Goal: Task Accomplishment & Management: Manage account settings

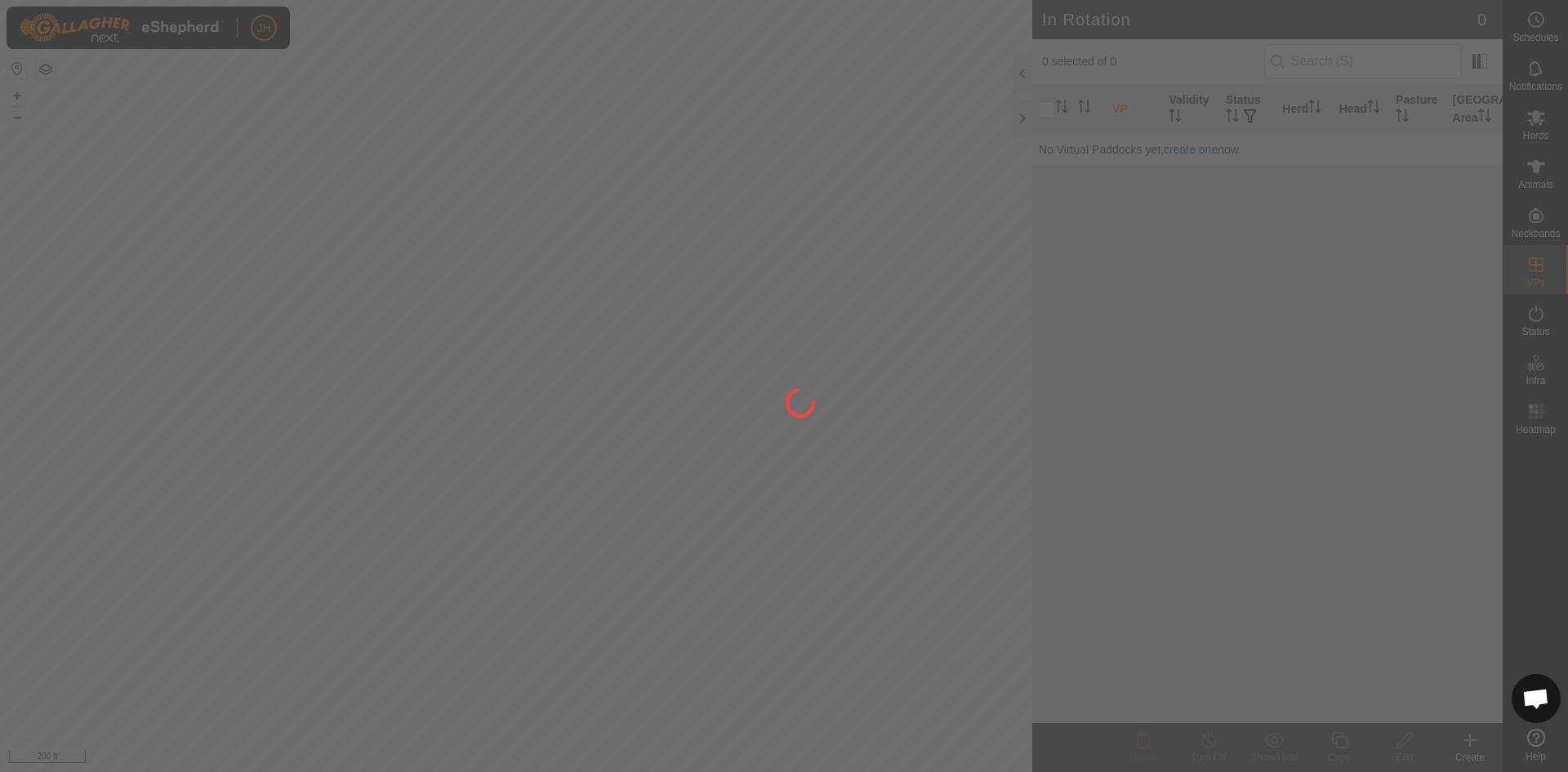
click at [1544, 179] on div at bounding box center [784, 386] width 1568 height 772
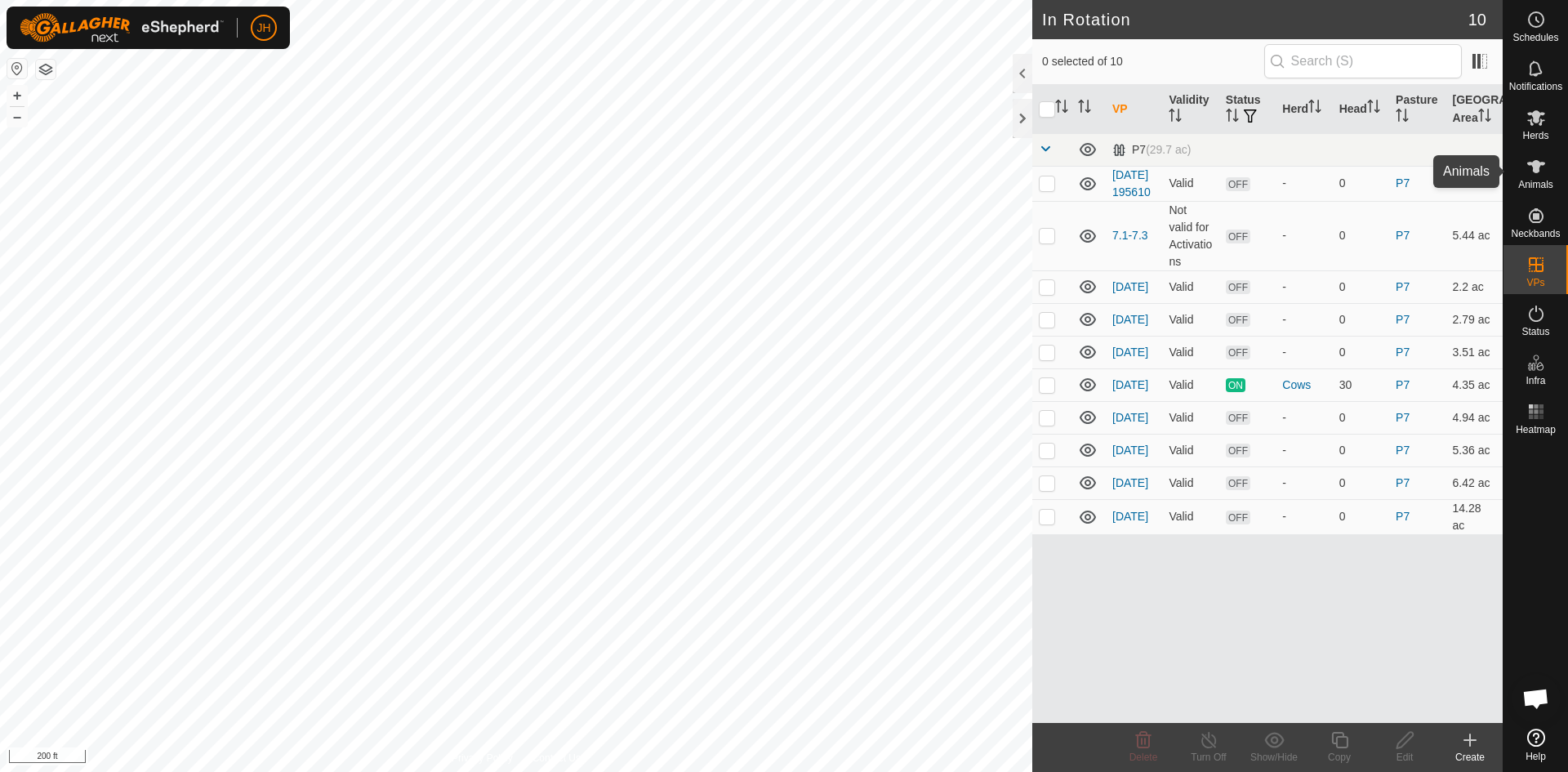
click at [1540, 183] on span "Animals" at bounding box center [1536, 184] width 35 height 10
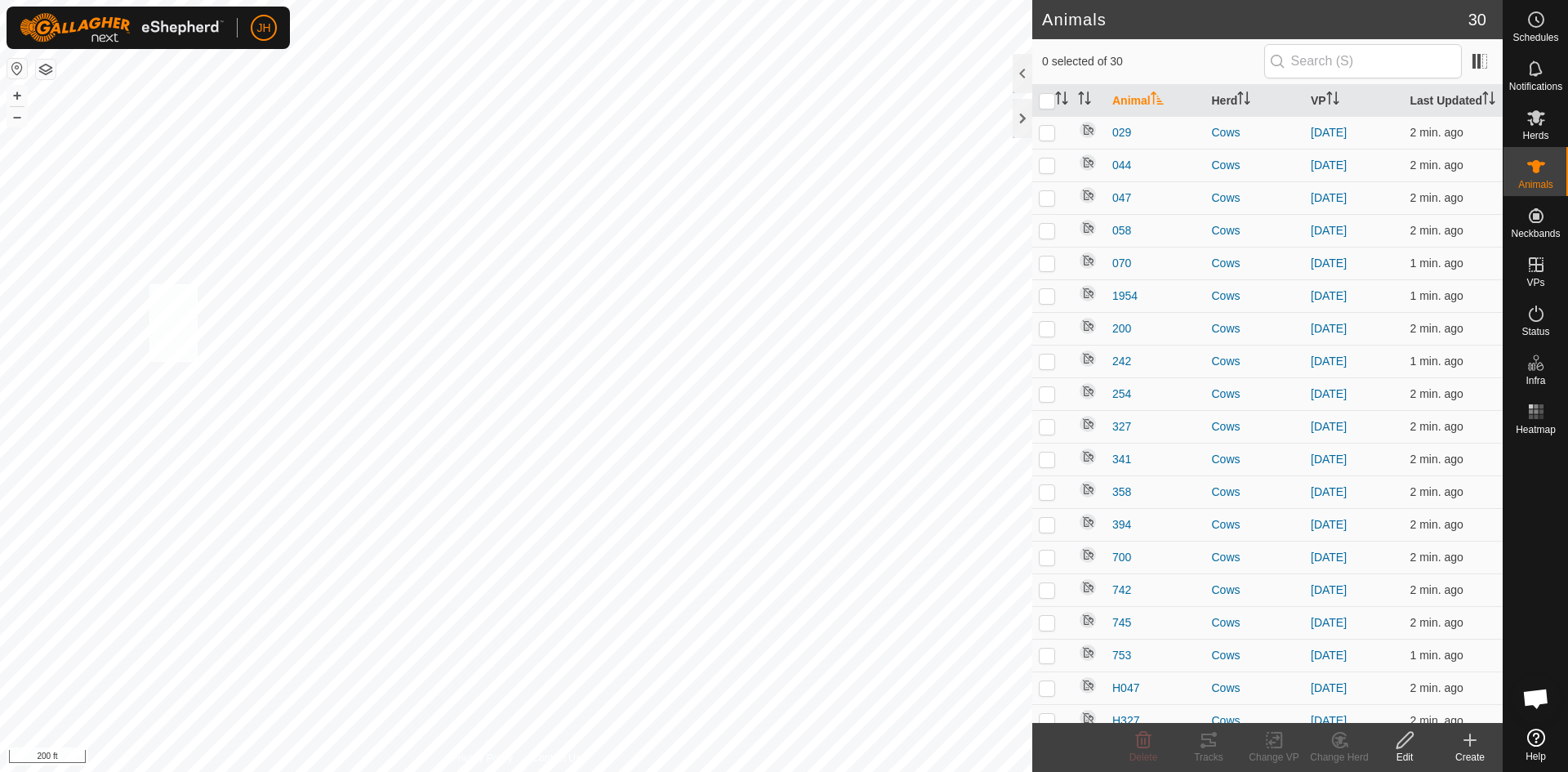
checkbox input "true"
click at [1205, 744] on icon at bounding box center [1209, 740] width 19 height 19
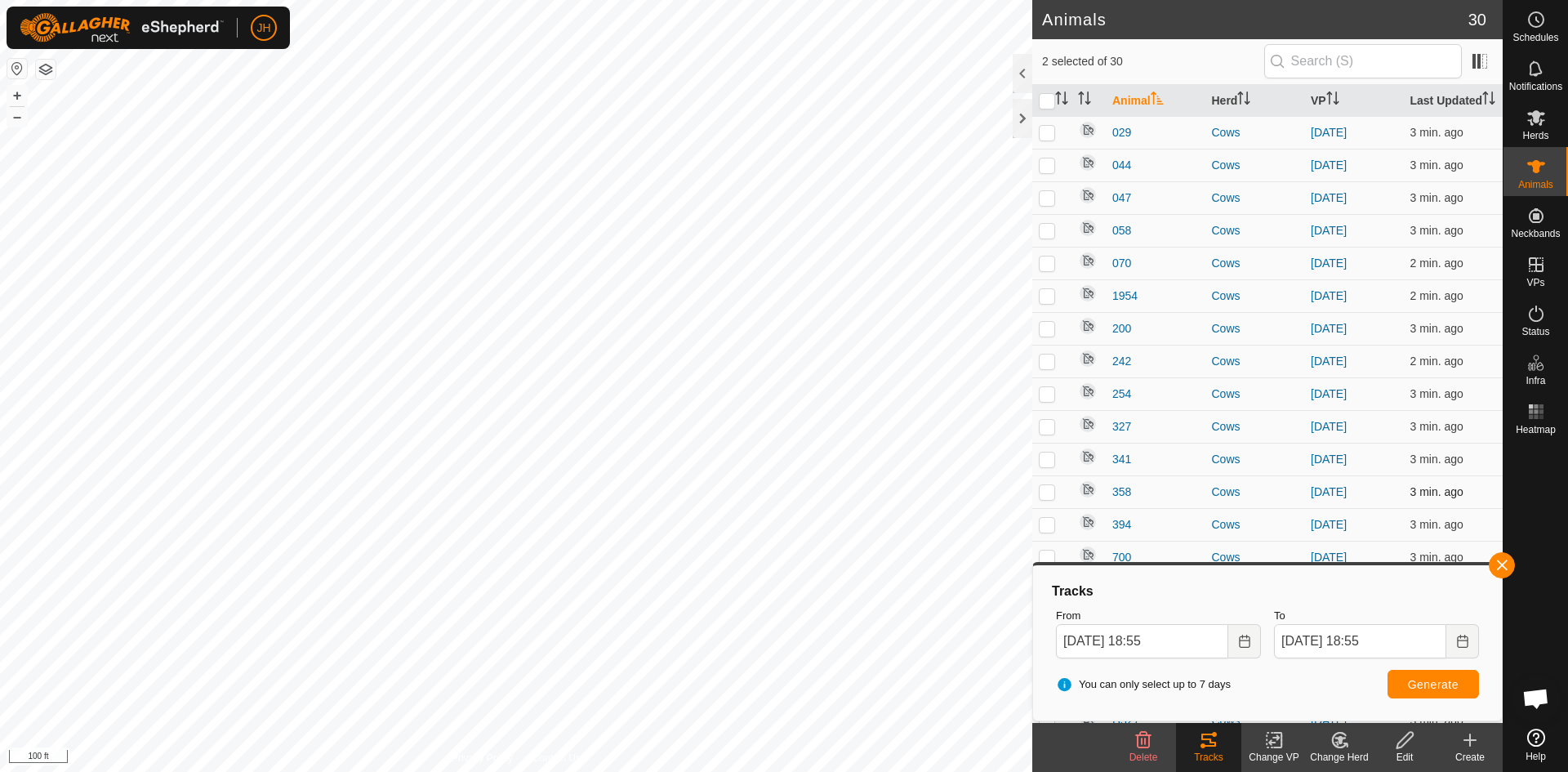
scroll to position [374, 0]
click at [1506, 570] on button "button" at bounding box center [1502, 565] width 26 height 26
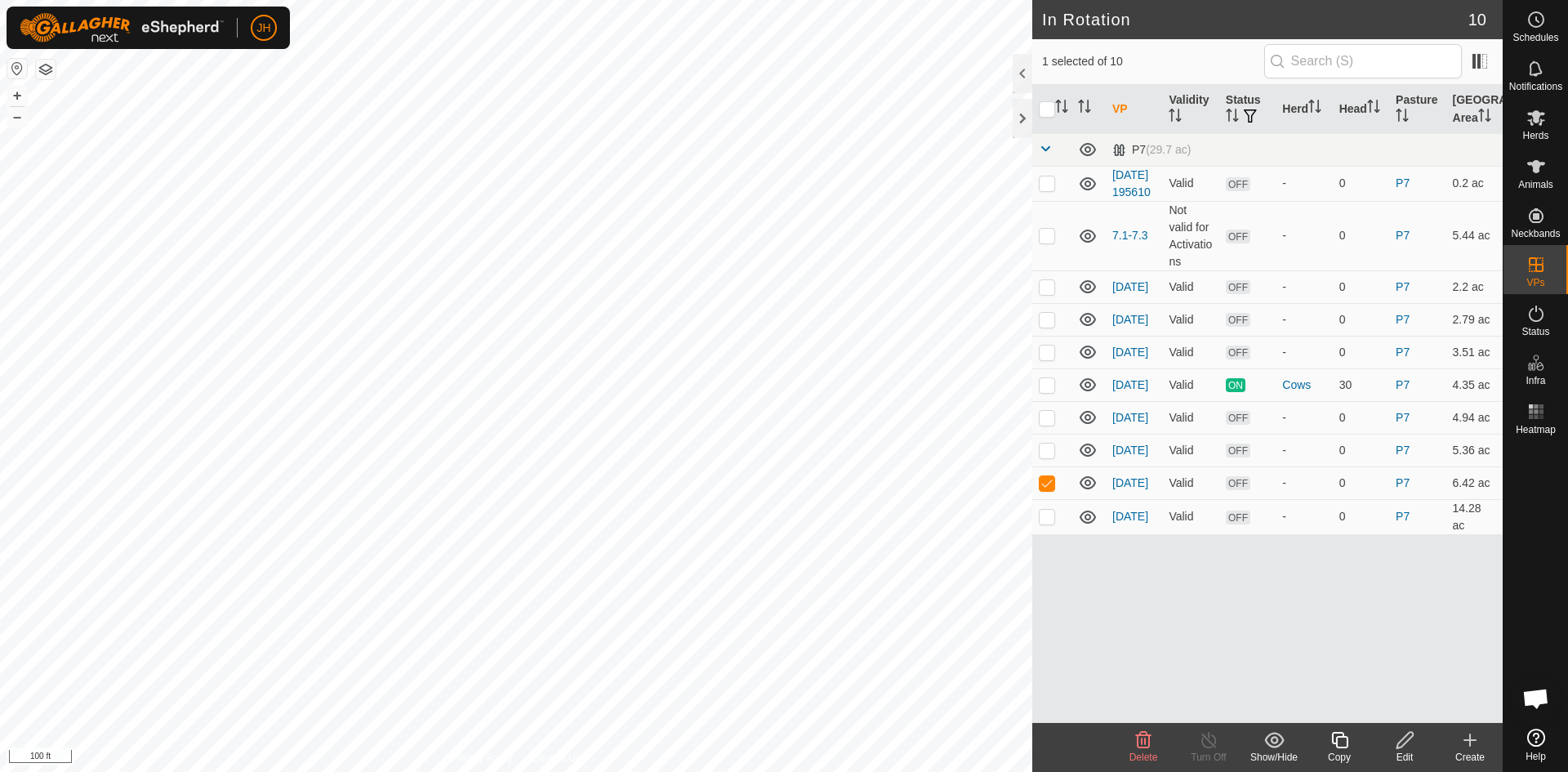
click at [1408, 748] on icon at bounding box center [1405, 740] width 20 height 19
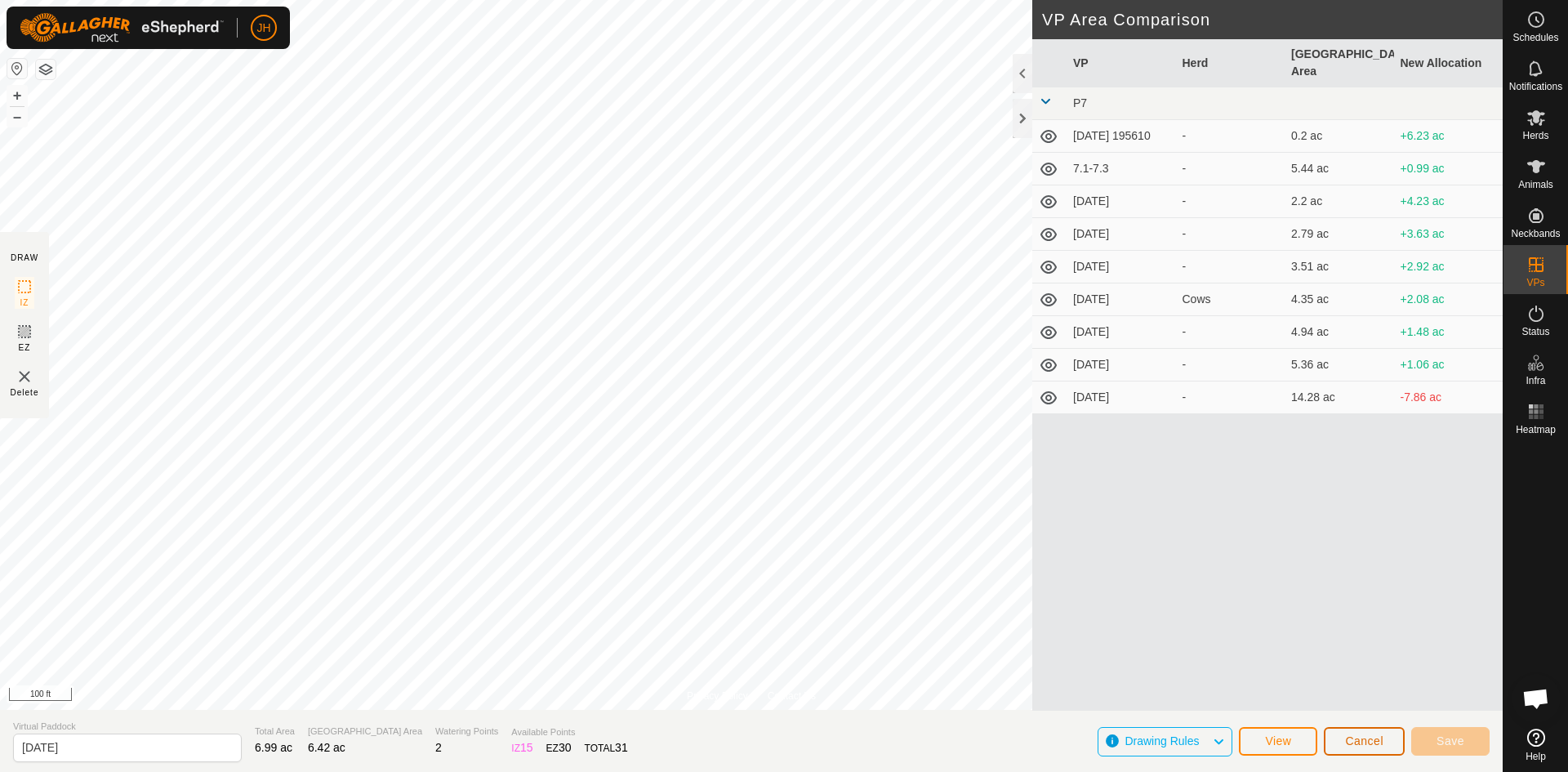
click at [1379, 748] on button "Cancel" at bounding box center [1365, 740] width 81 height 29
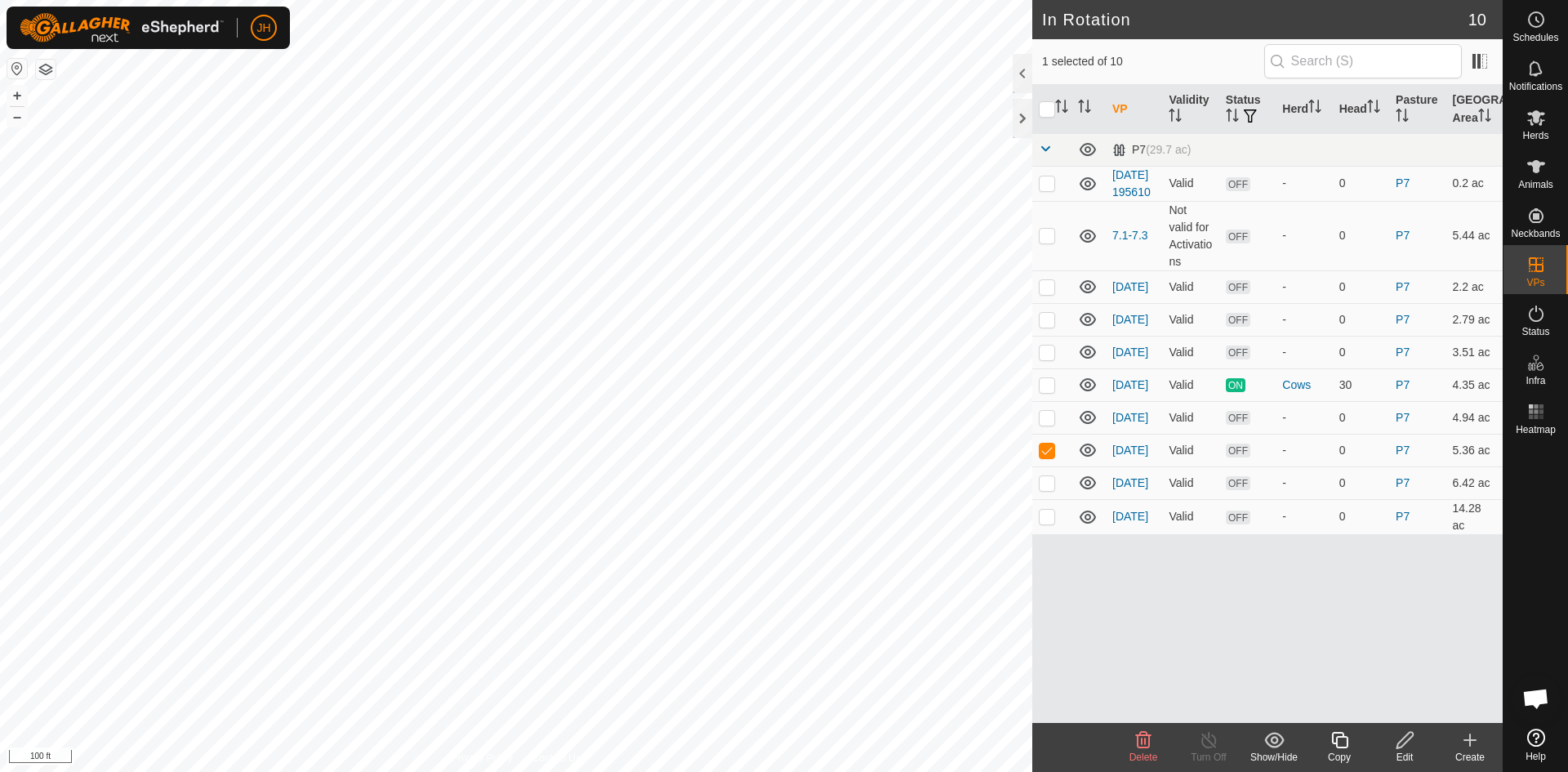
checkbox input "true"
click at [1407, 746] on icon at bounding box center [1405, 740] width 20 height 19
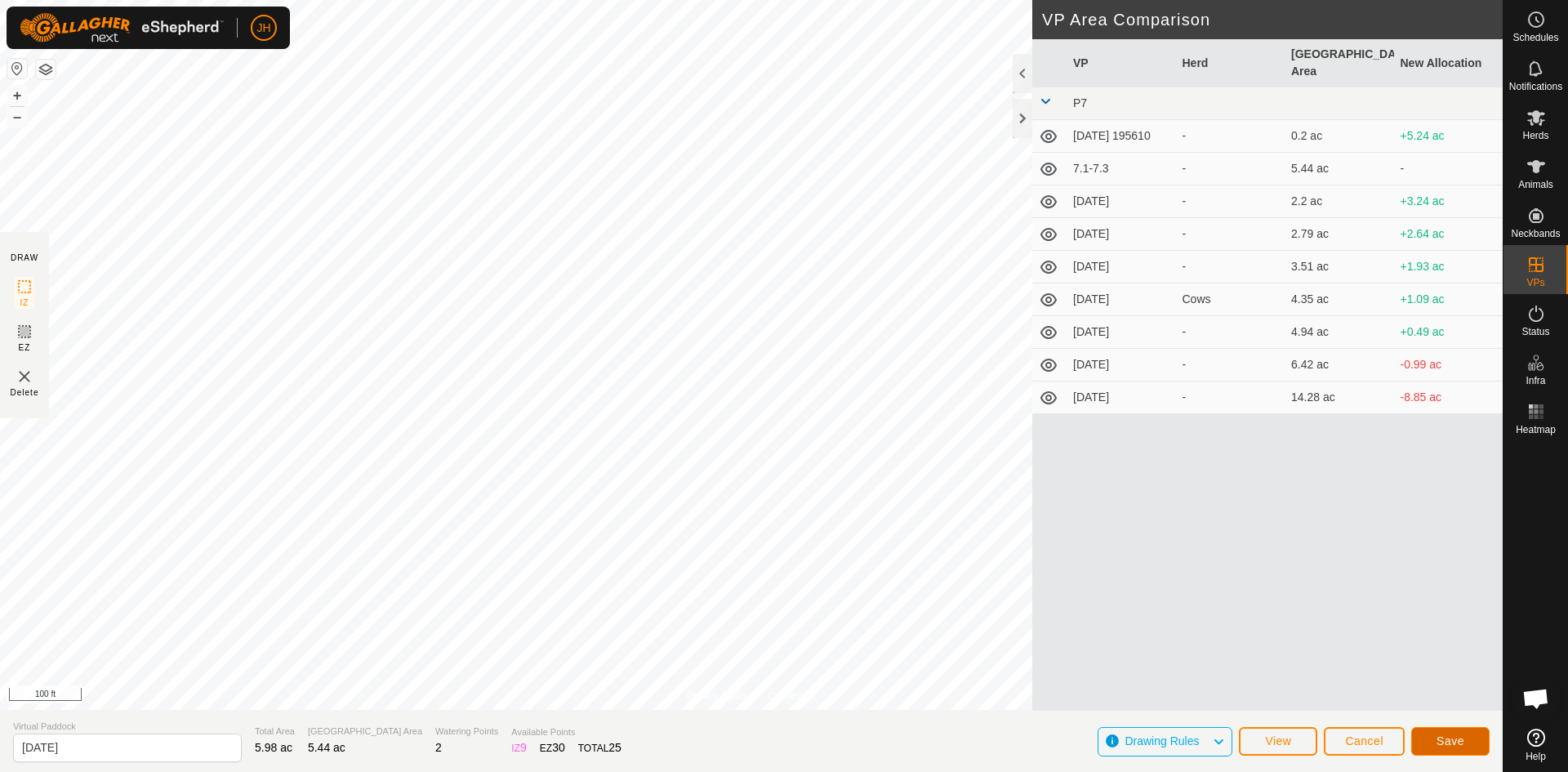
click at [1467, 747] on button "Save" at bounding box center [1450, 740] width 78 height 29
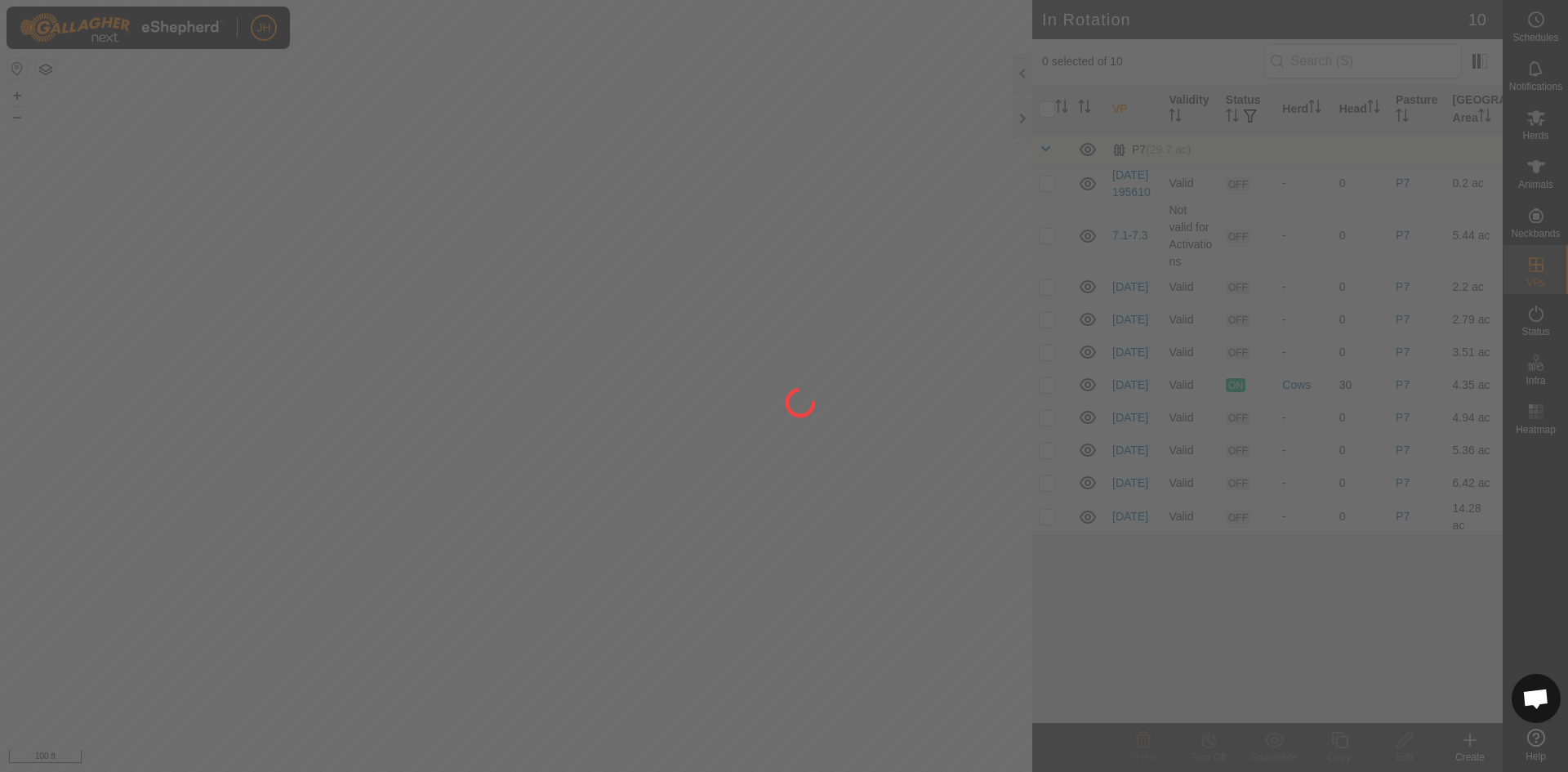
click at [81, 457] on div at bounding box center [784, 386] width 1568 height 772
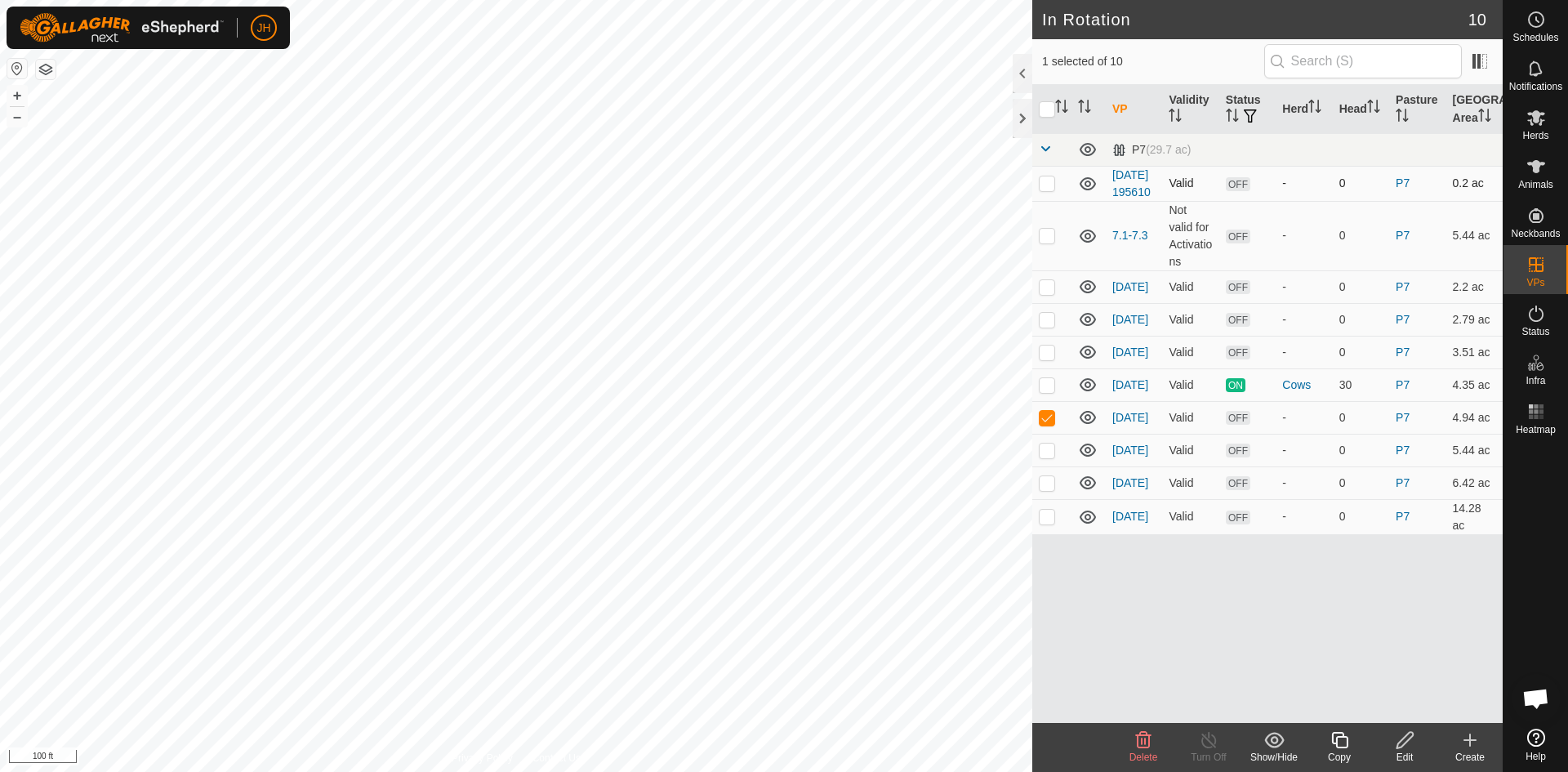
checkbox input "false"
checkbox input "true"
checkbox input "false"
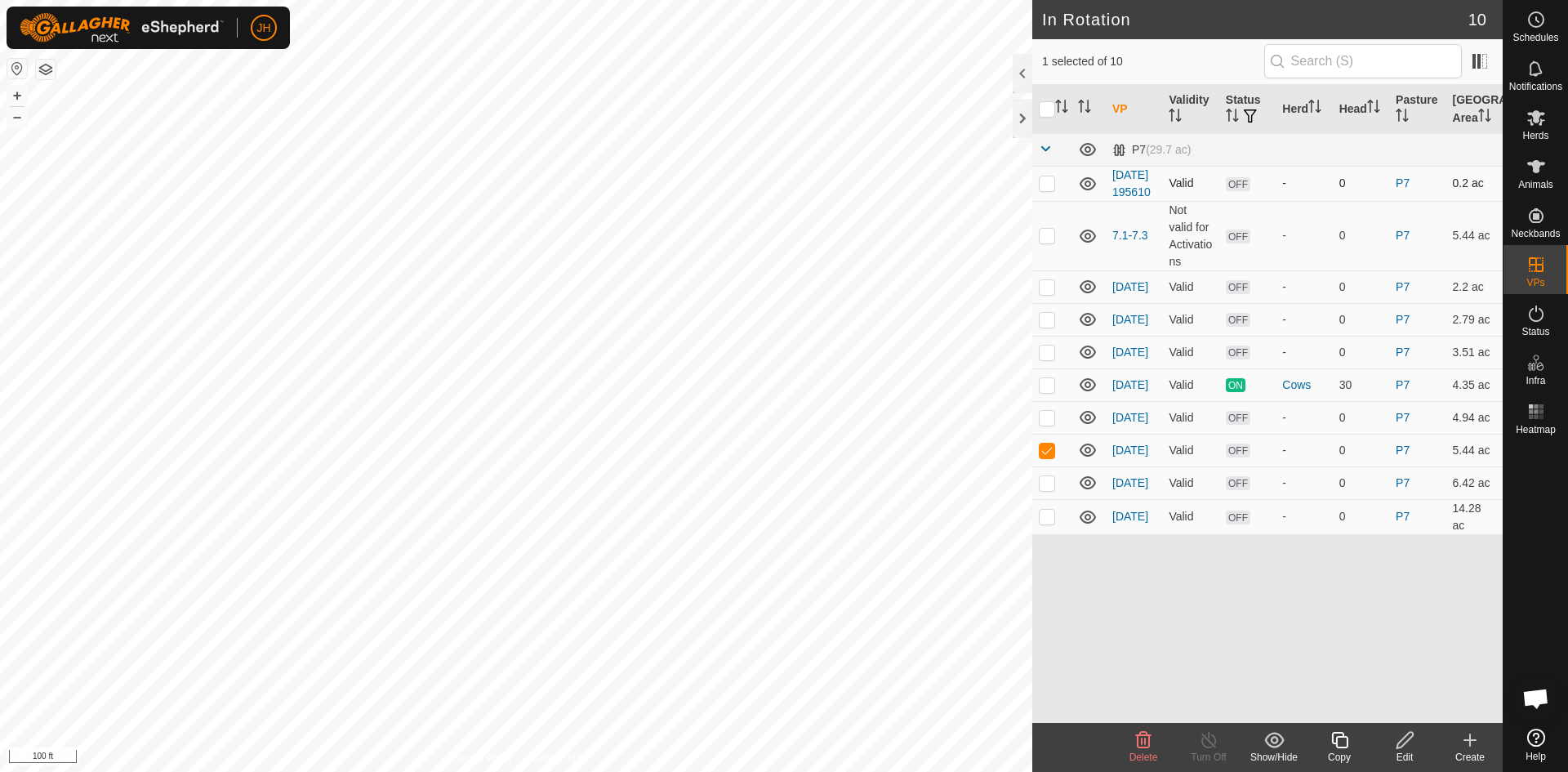
checkbox input "true"
click at [1339, 743] on icon at bounding box center [1339, 740] width 20 height 19
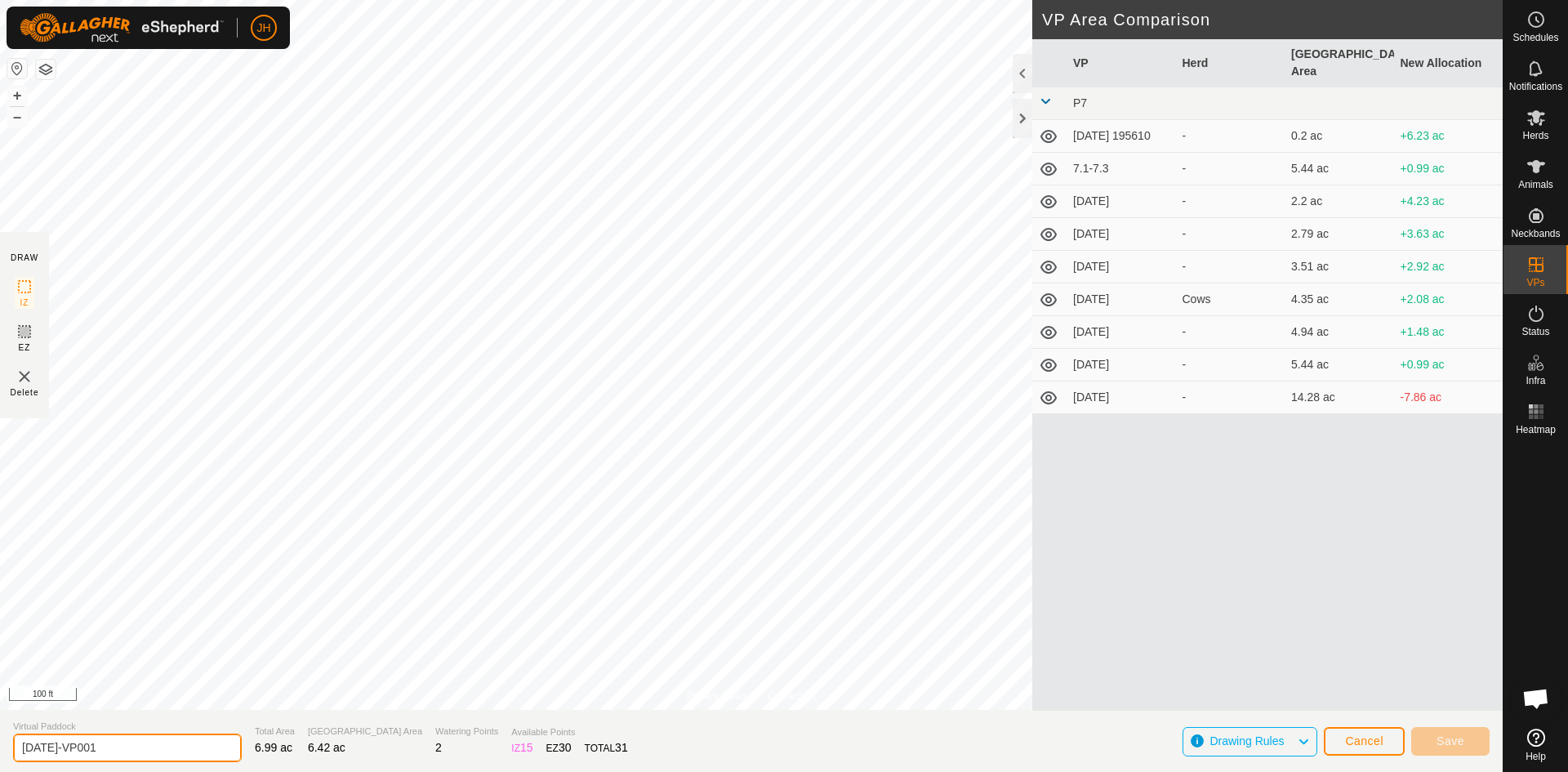
drag, startPoint x: 111, startPoint y: 746, endPoint x: 50, endPoint y: 745, distance: 61.0
click at [50, 745] on input "7.5.07-VP001" at bounding box center [127, 747] width 229 height 29
type input "[DATE]"
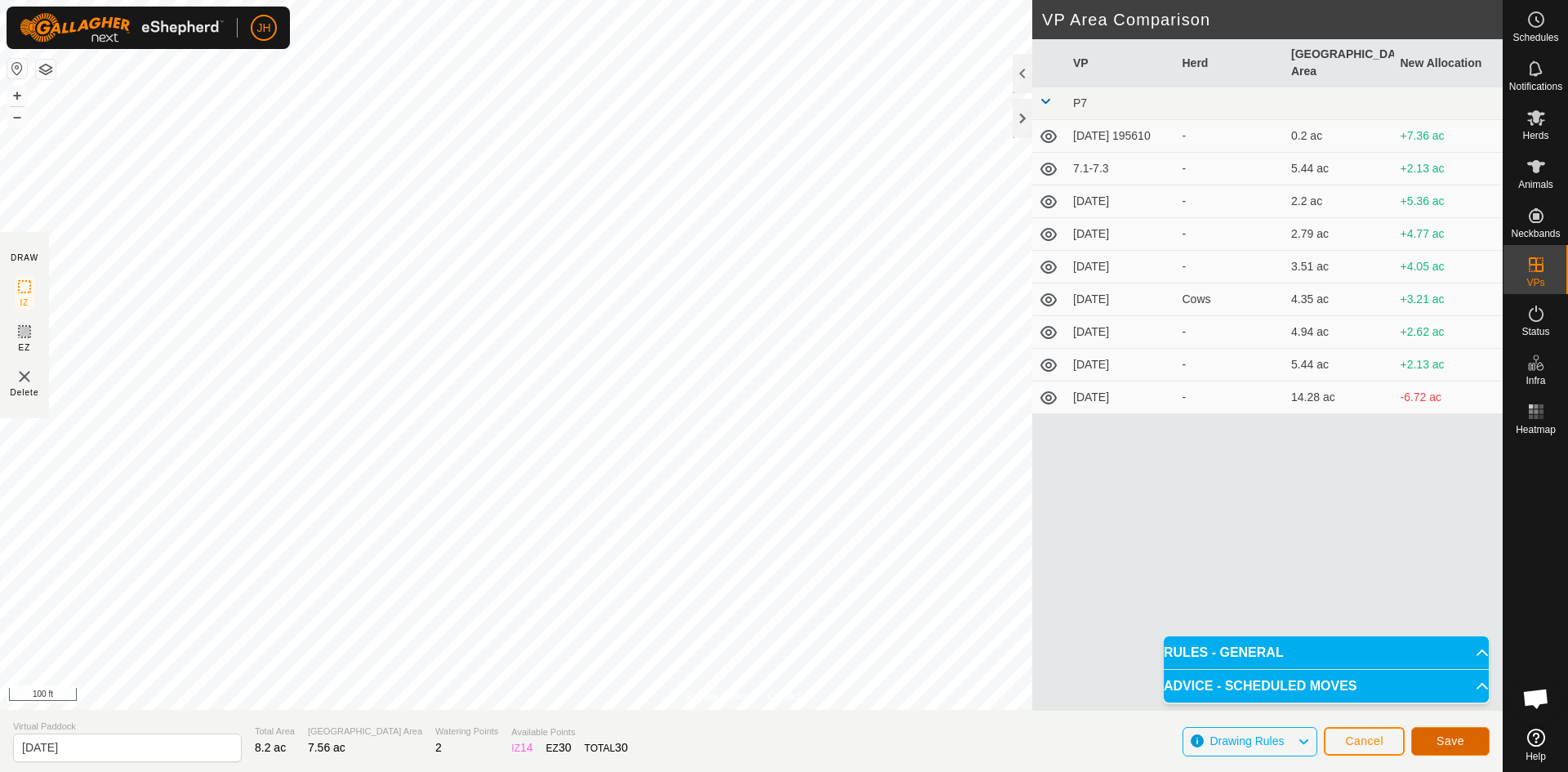
click at [1447, 740] on span "Save" at bounding box center [1451, 740] width 28 height 13
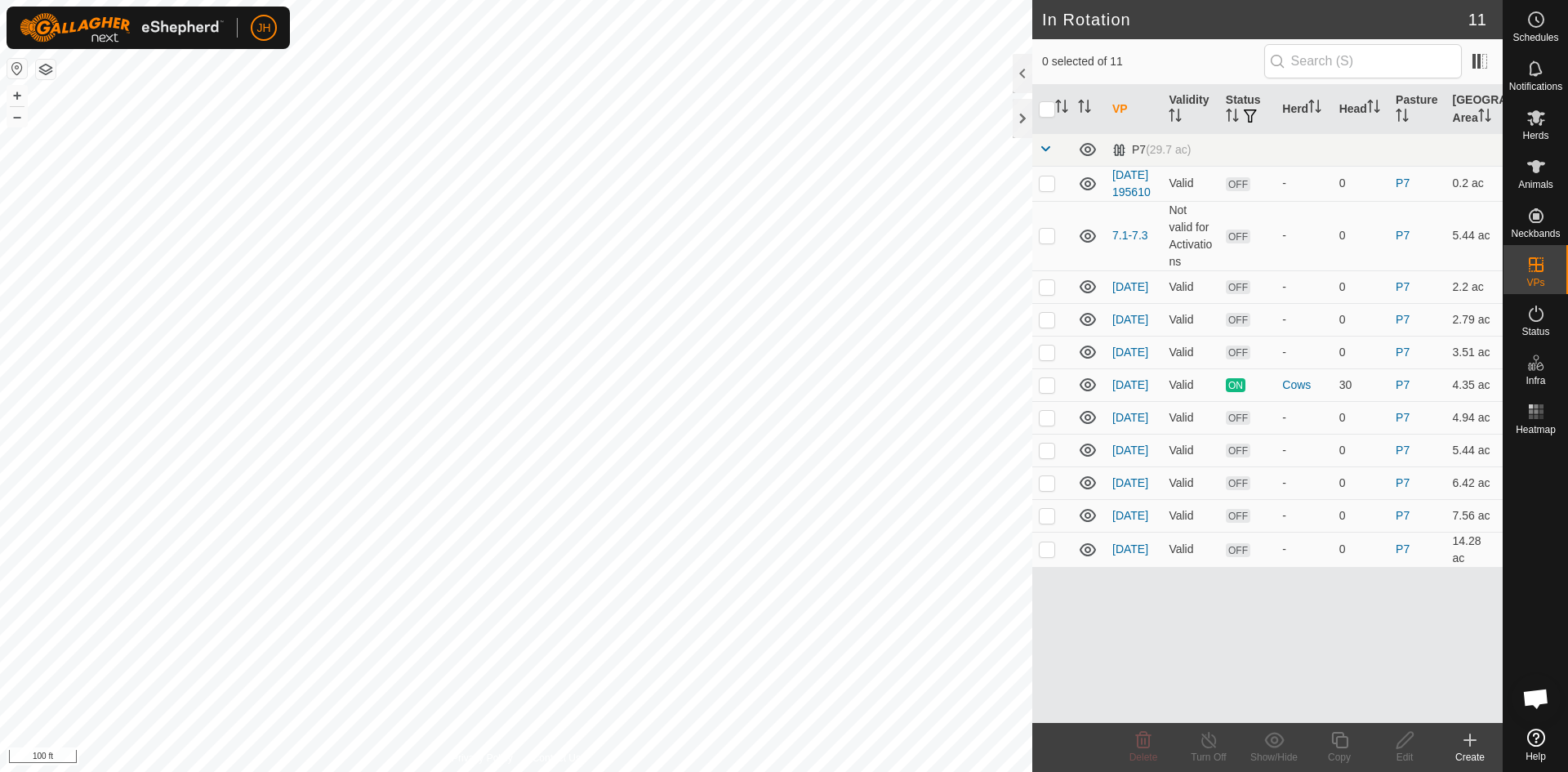
click at [241, 362] on div "JH Schedules Notifications Herds Animals Neckbands VPs Status Infra Heatmap Hel…" at bounding box center [784, 386] width 1568 height 772
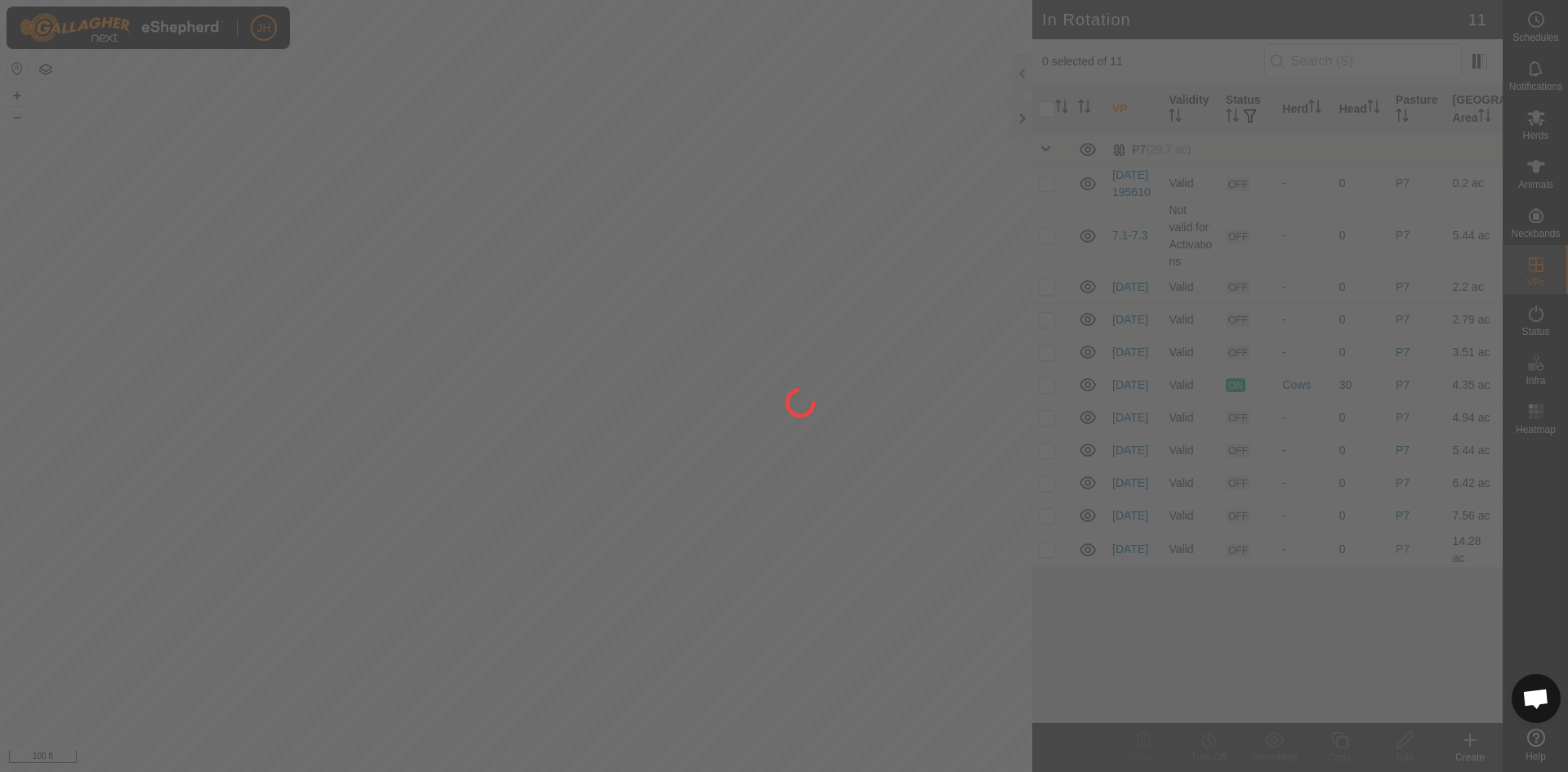
checkbox input "true"
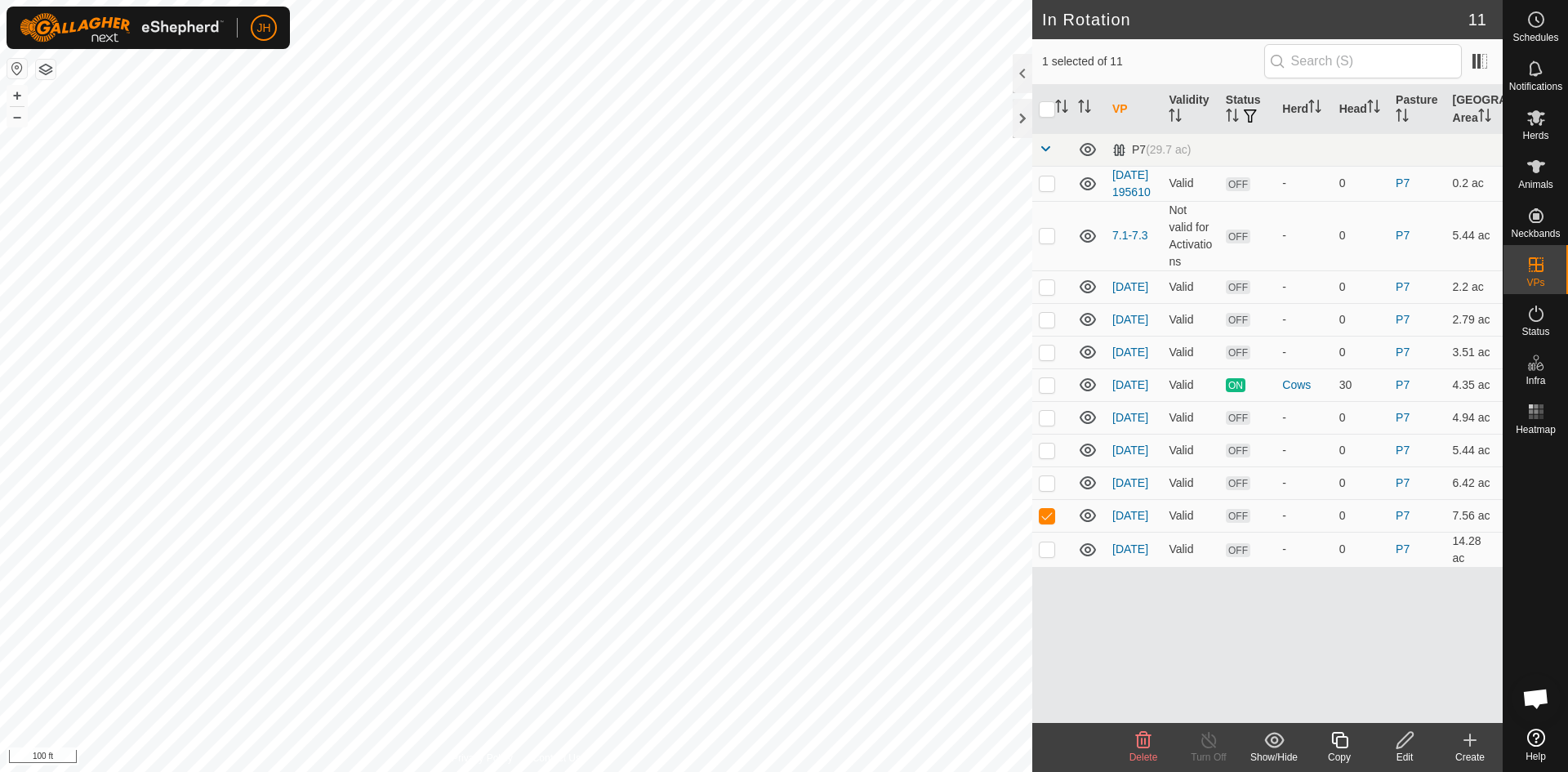
click at [1344, 745] on icon at bounding box center [1339, 740] width 20 height 19
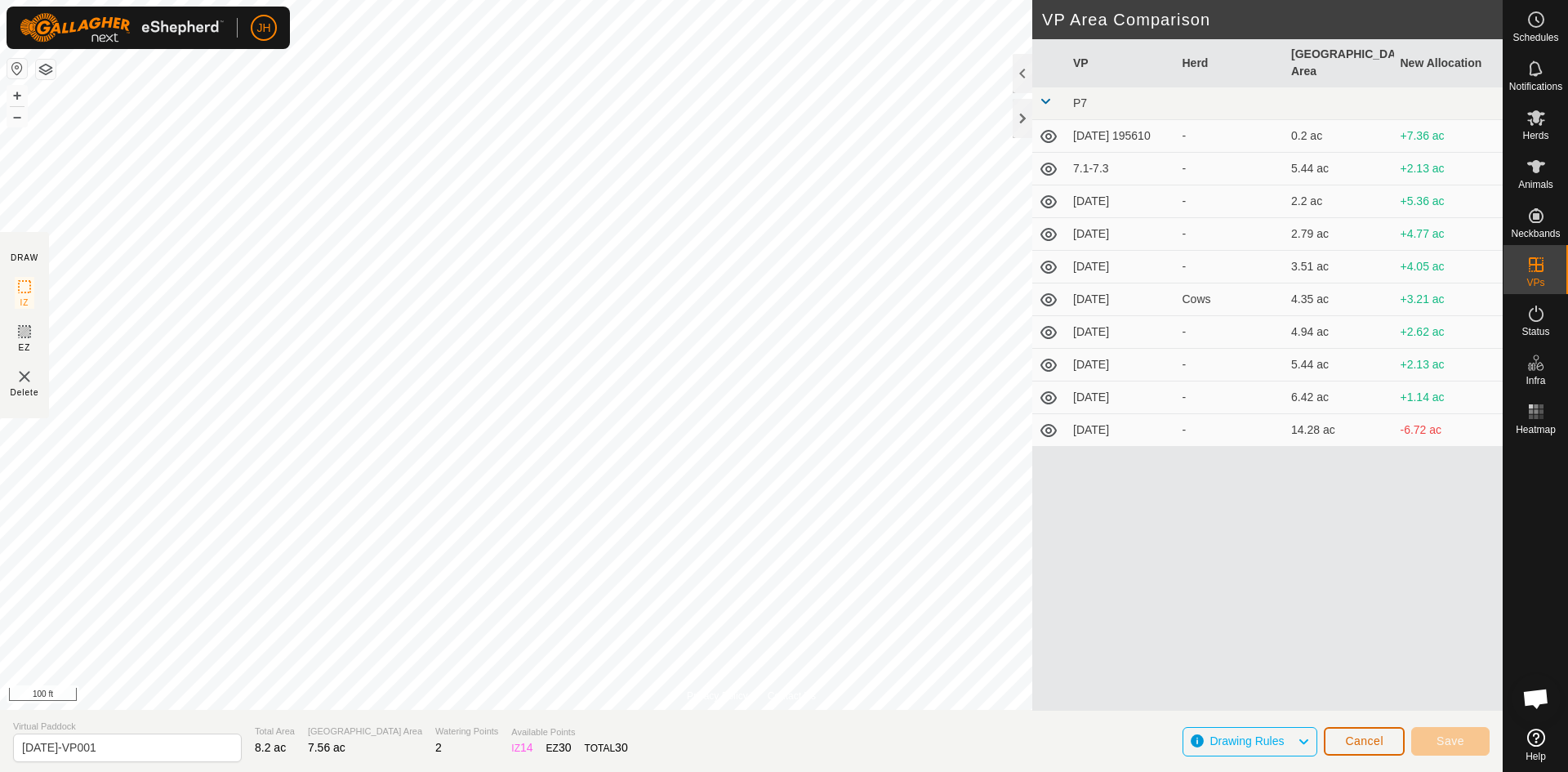
click at [1364, 742] on span "Cancel" at bounding box center [1365, 740] width 39 height 13
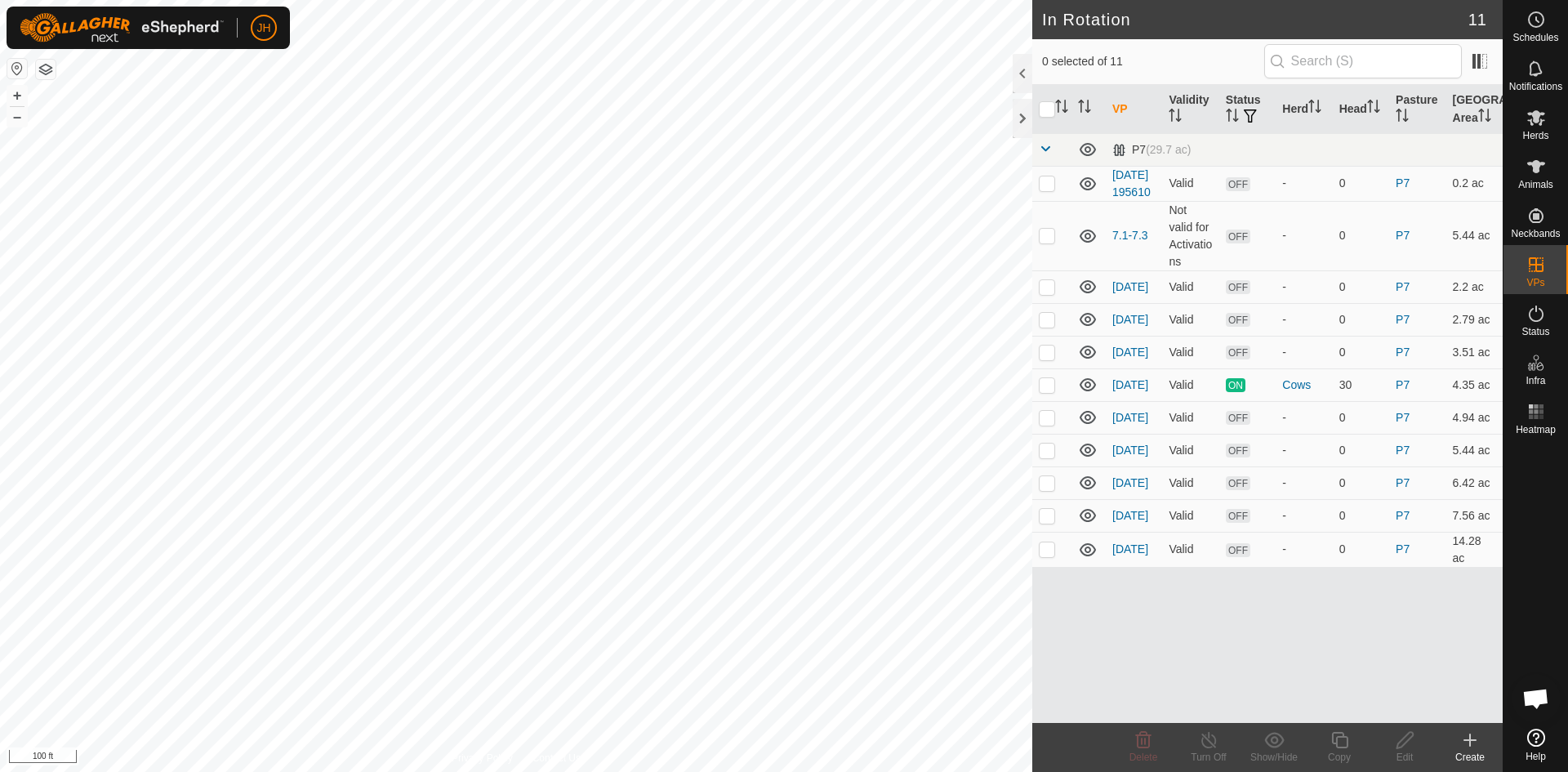
checkbox input "true"
click at [1401, 748] on icon at bounding box center [1405, 740] width 20 height 19
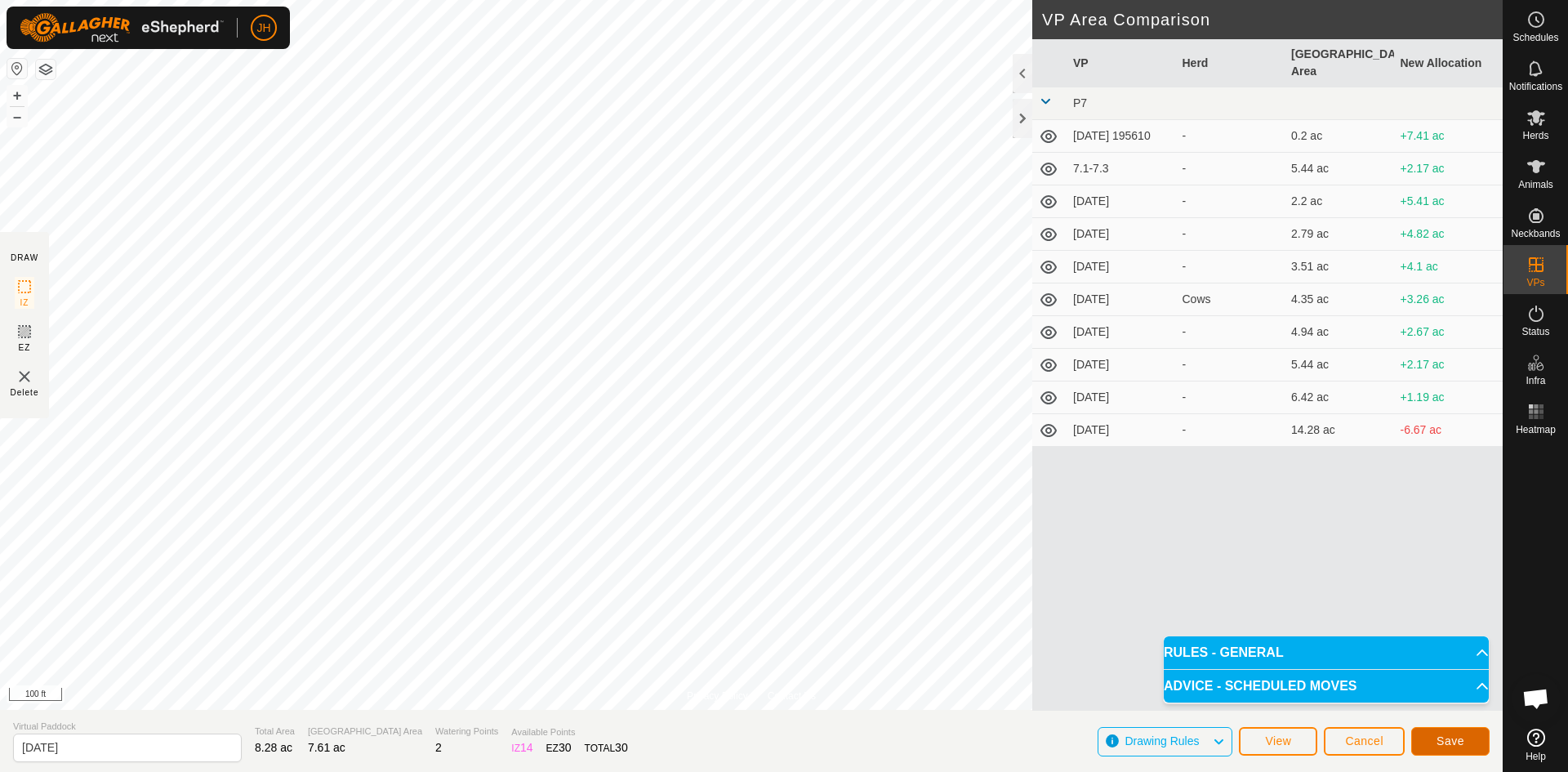
click at [1454, 743] on span "Save" at bounding box center [1451, 740] width 28 height 13
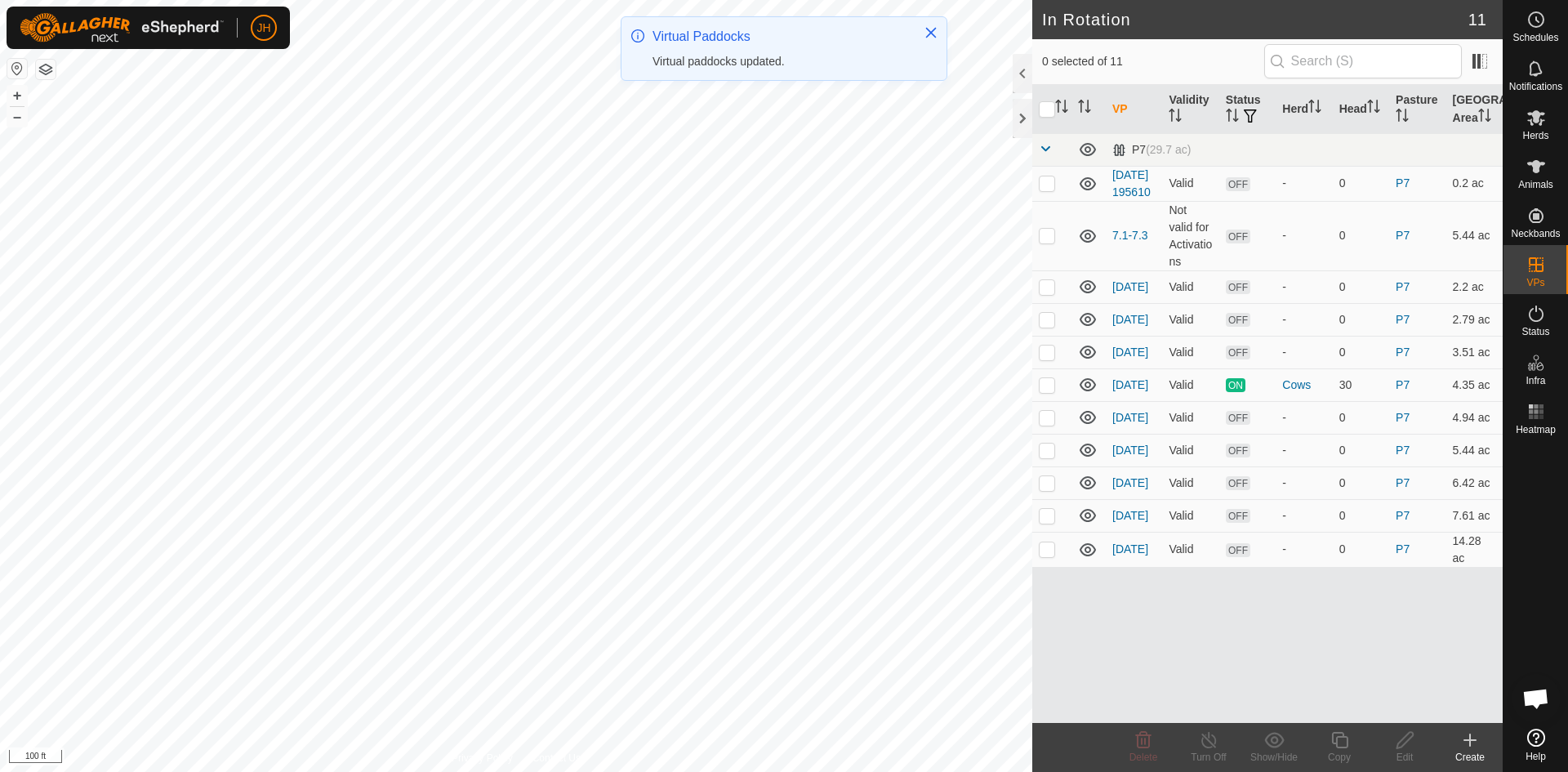
checkbox input "true"
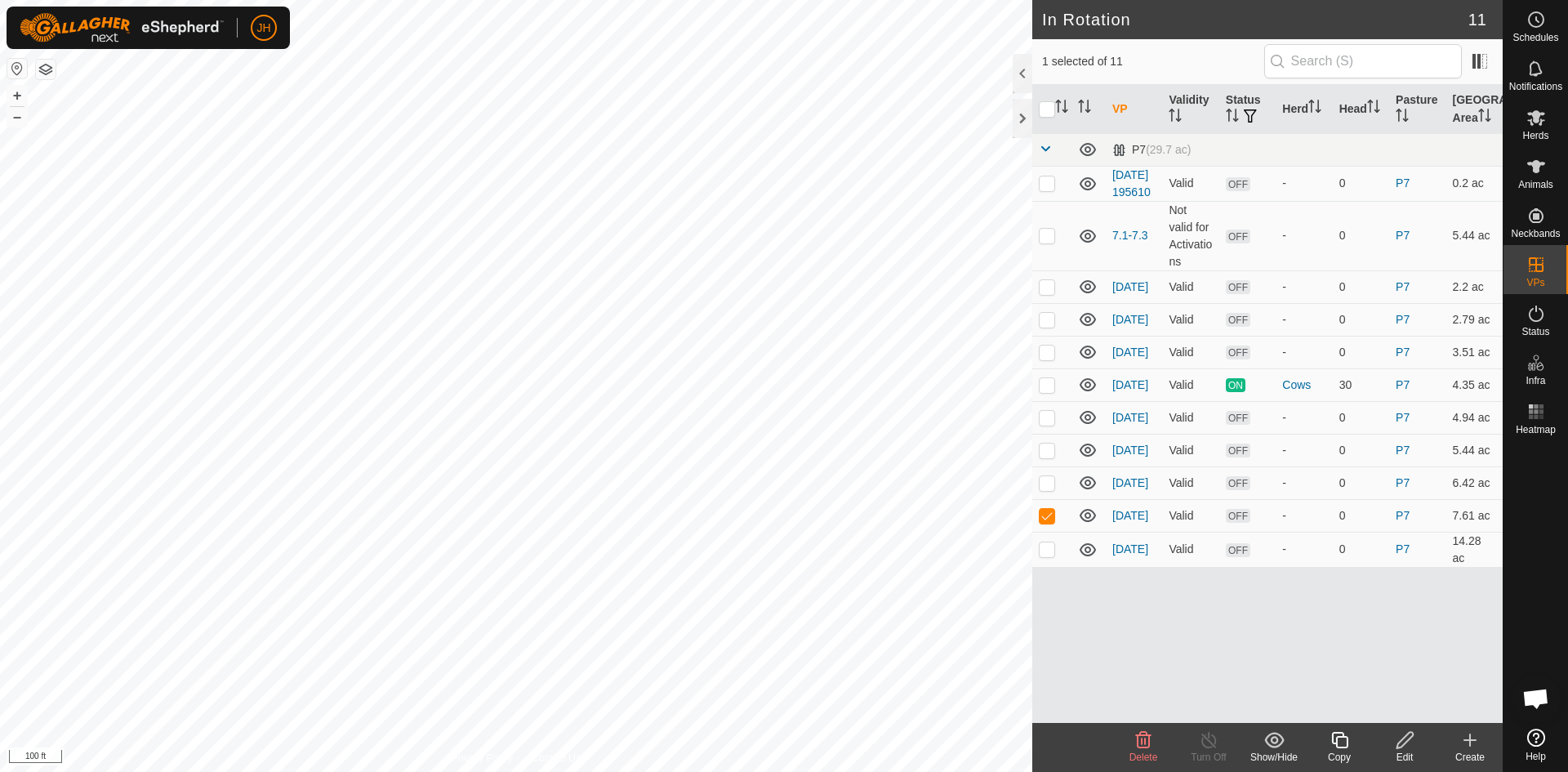
click at [1412, 747] on icon at bounding box center [1405, 740] width 20 height 19
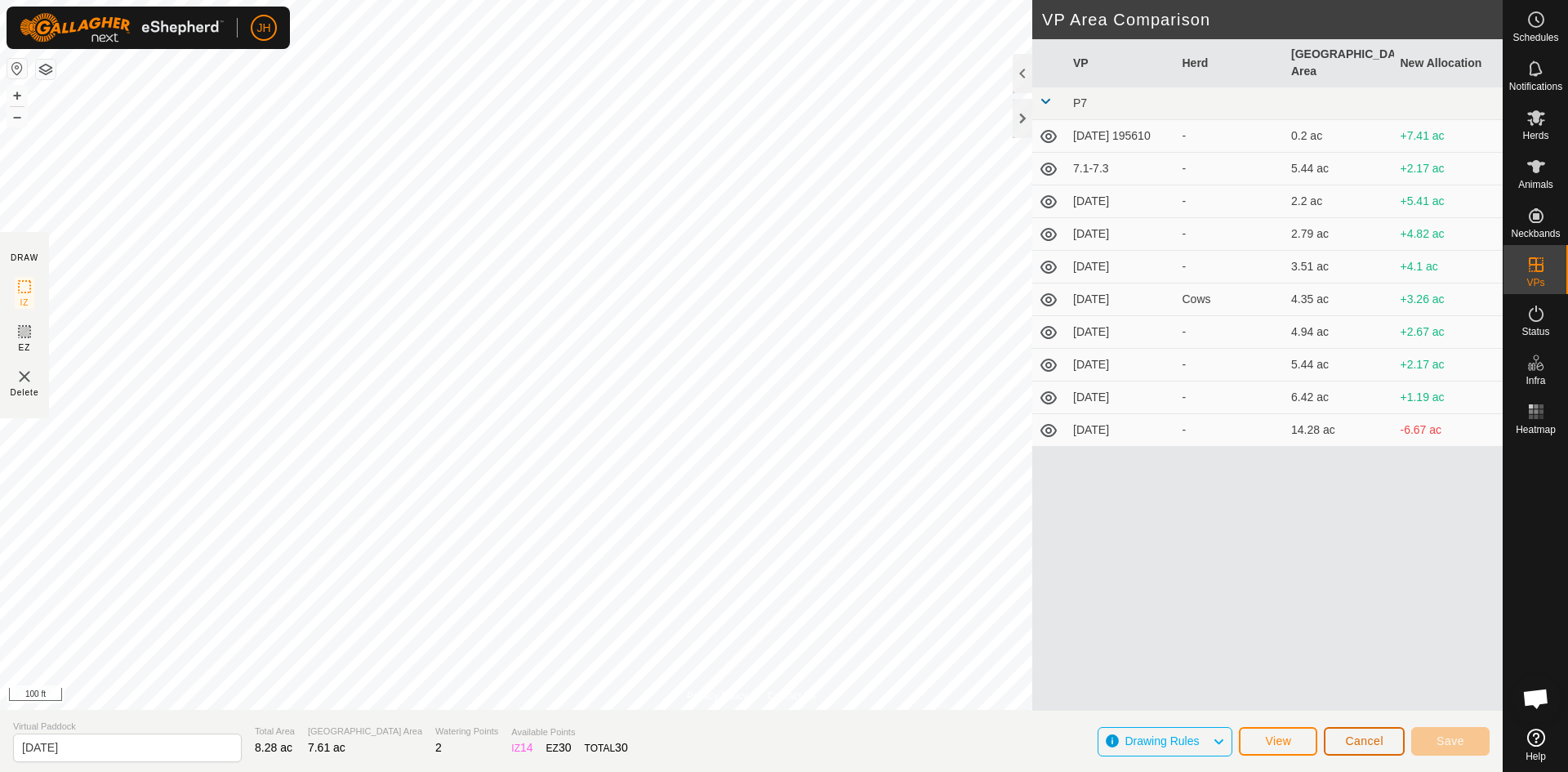
click at [1357, 743] on span "Cancel" at bounding box center [1365, 740] width 39 height 13
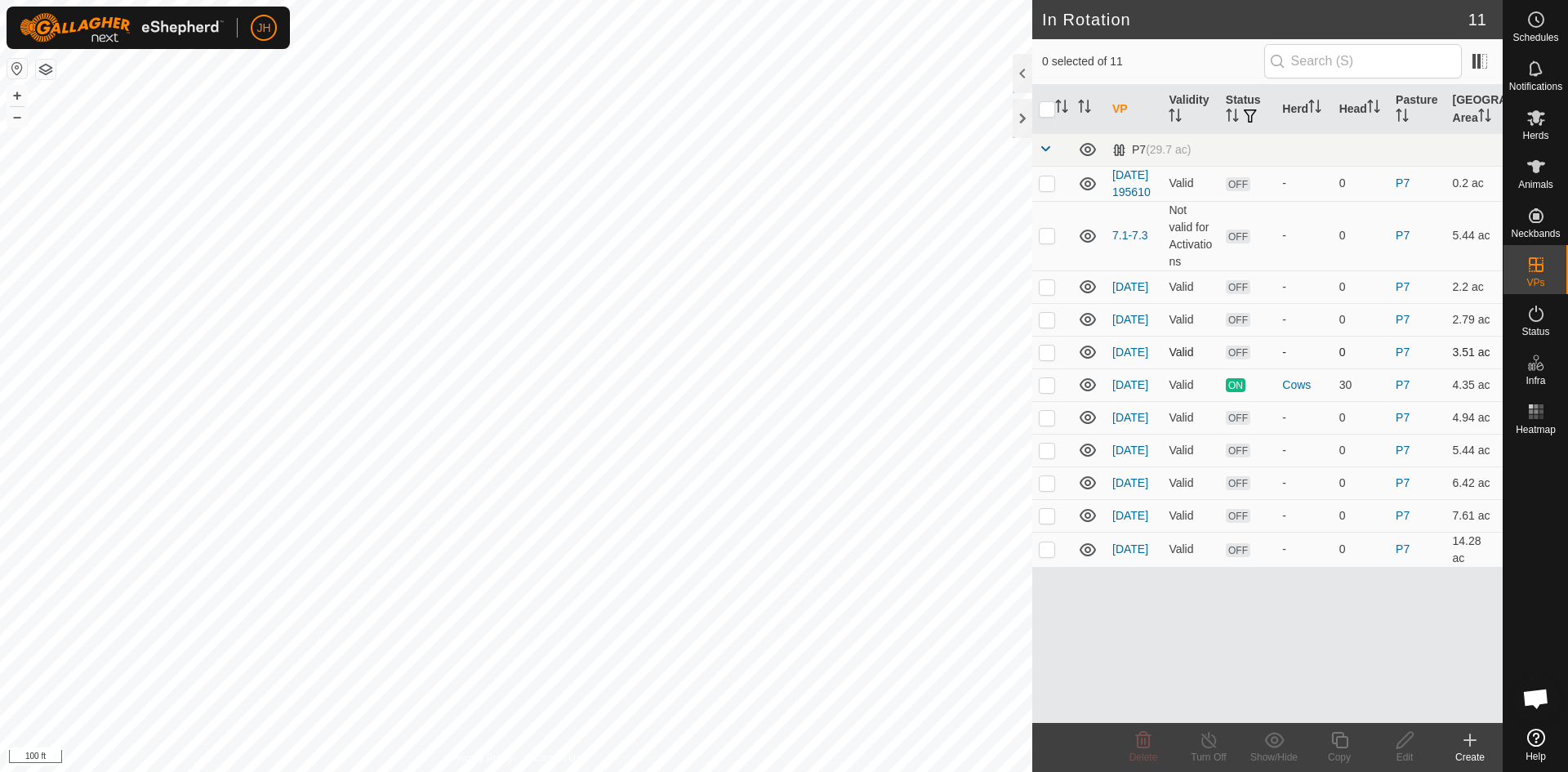
checkbox input "true"
click at [1338, 747] on icon at bounding box center [1339, 740] width 17 height 17
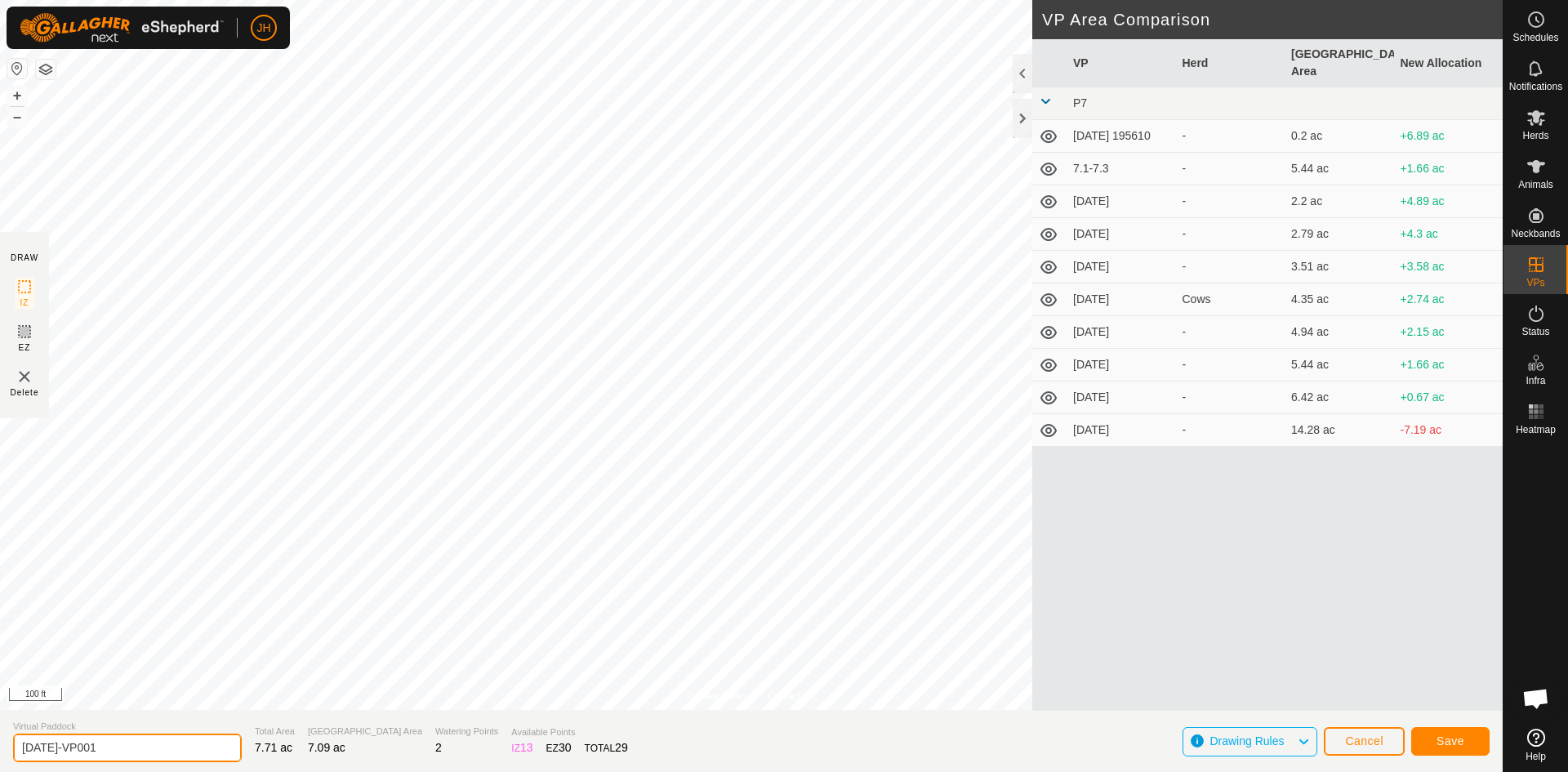
drag, startPoint x: 110, startPoint y: 740, endPoint x: 46, endPoint y: 743, distance: 64.1
click at [46, 743] on input "7.5.10-VP001" at bounding box center [127, 747] width 229 height 29
type input "[DATE]"
click at [1459, 741] on span "Save" at bounding box center [1451, 740] width 28 height 13
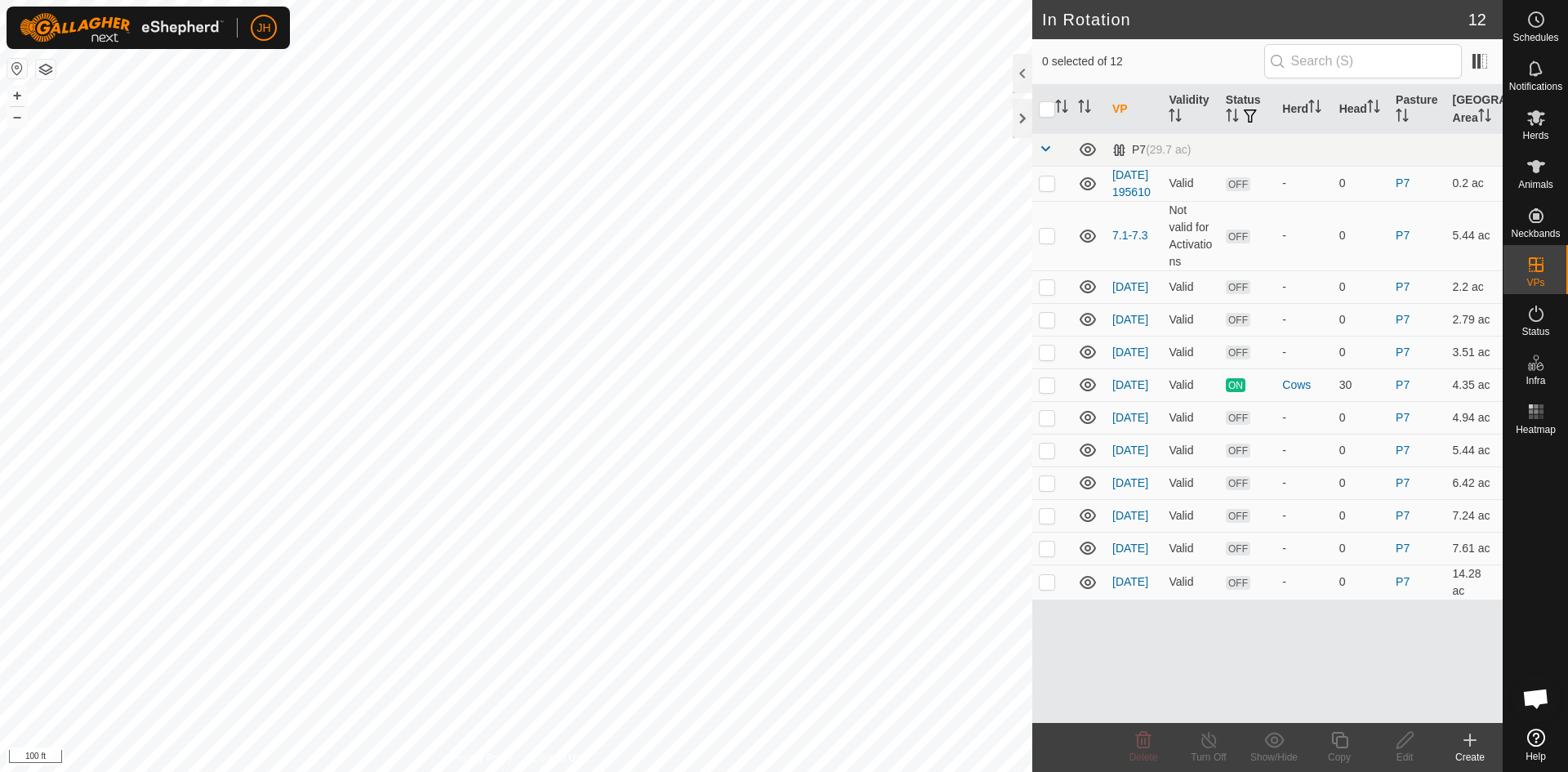
checkbox input "true"
click at [1343, 748] on icon at bounding box center [1339, 740] width 20 height 19
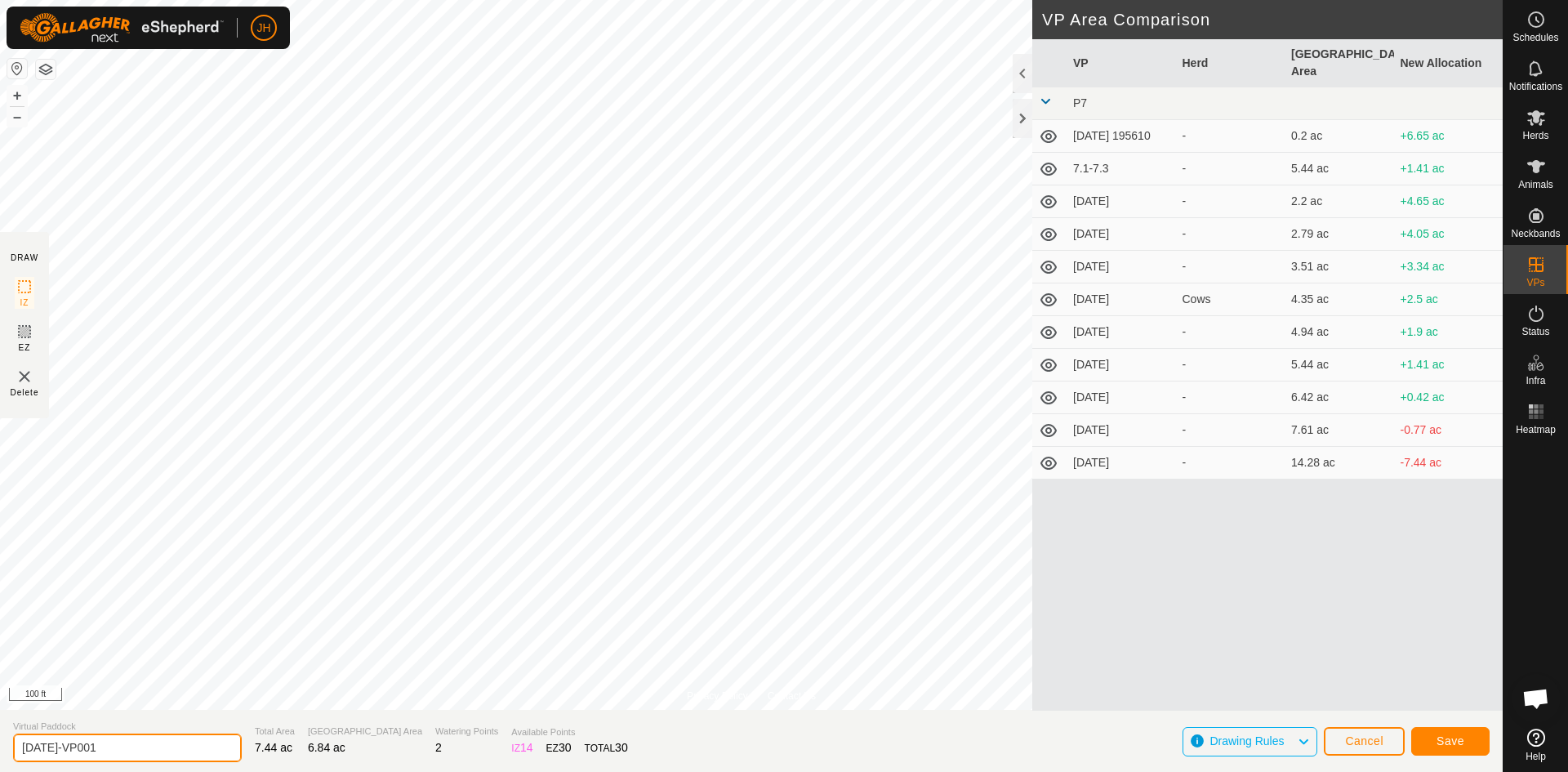
drag, startPoint x: 89, startPoint y: 746, endPoint x: 46, endPoint y: 747, distance: 43.0
click at [46, 747] on input "7.5.09-VP001" at bounding box center [127, 747] width 229 height 29
type input "[DATE]"
click at [1445, 740] on span "Save" at bounding box center [1451, 740] width 28 height 13
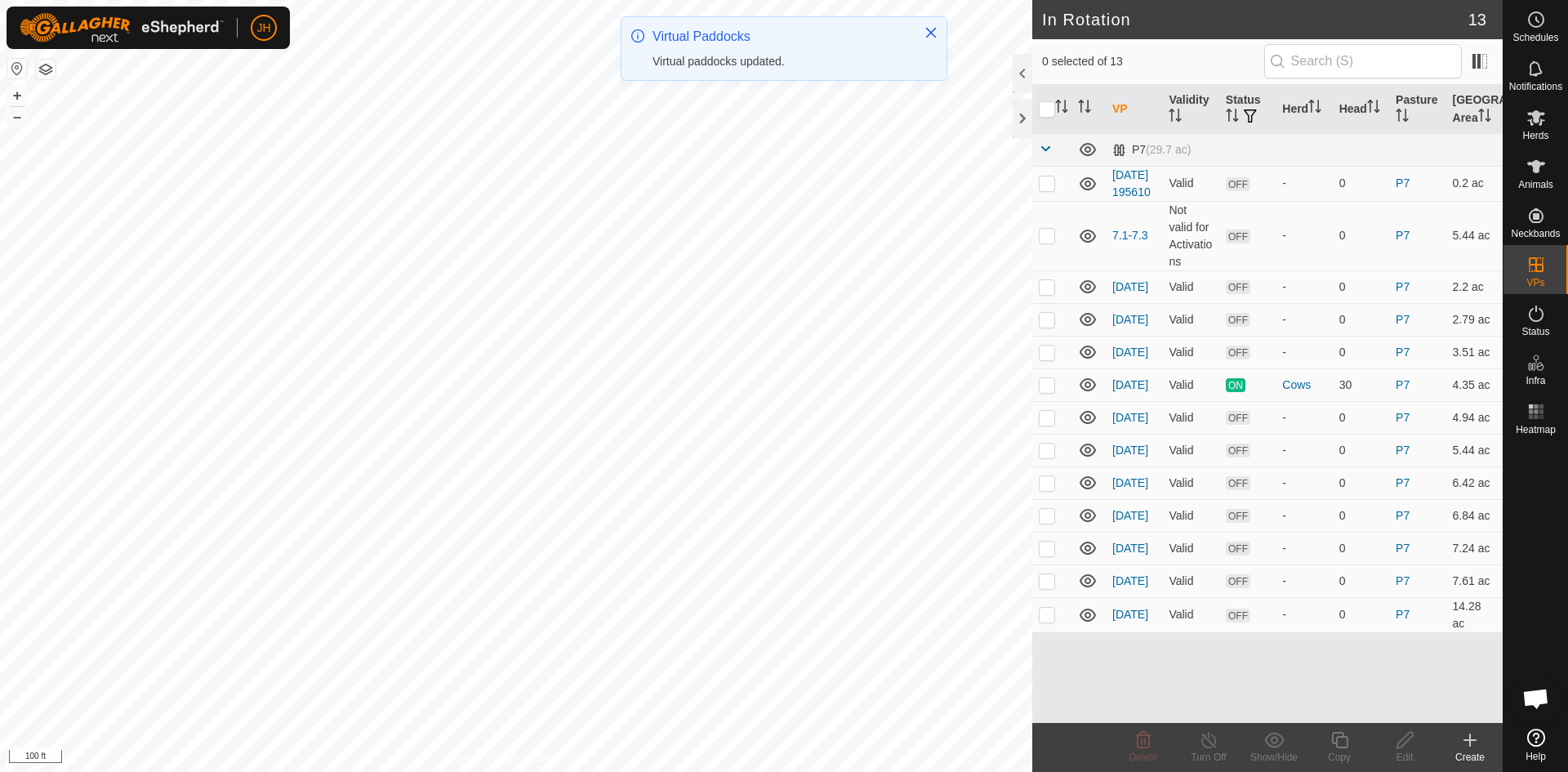
checkbox input "true"
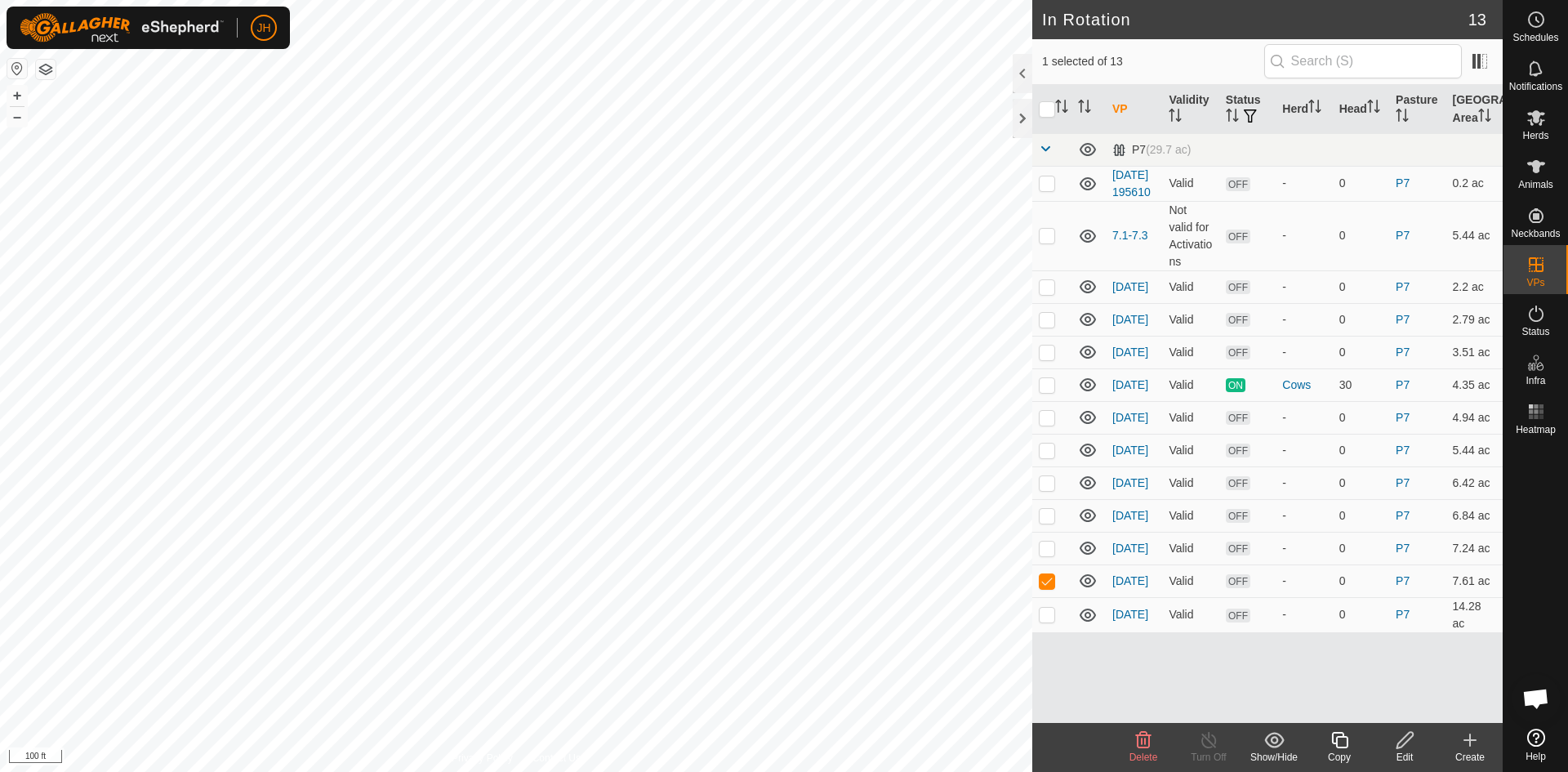
click at [1341, 750] on div "Copy" at bounding box center [1339, 756] width 66 height 15
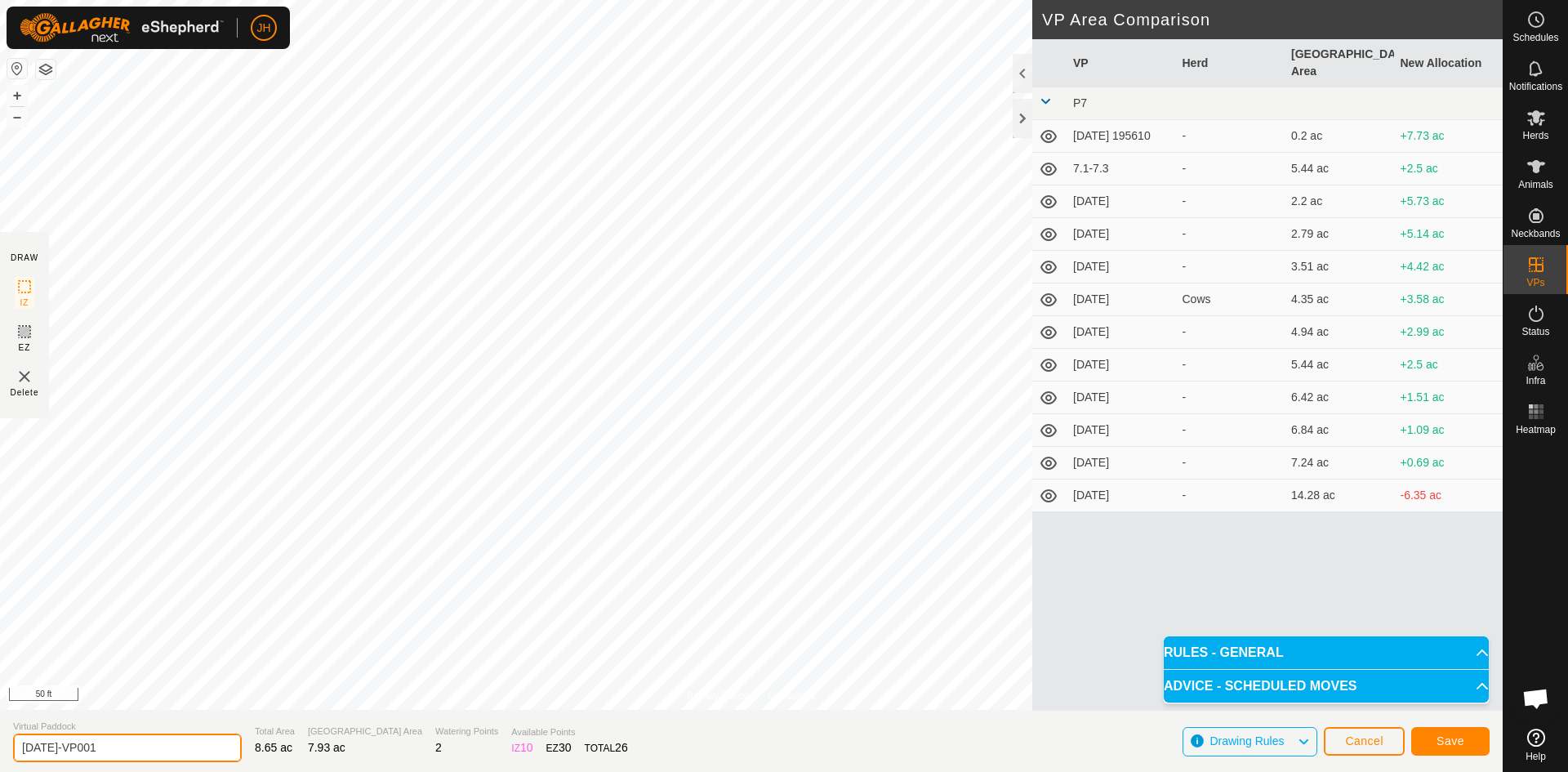
drag, startPoint x: 112, startPoint y: 747, endPoint x: 52, endPoint y: 743, distance: 60.1
click at [50, 745] on input "7.5.10-VP001" at bounding box center [127, 747] width 229 height 29
type input "[DATE]"
click at [1455, 747] on span "Save" at bounding box center [1451, 740] width 28 height 13
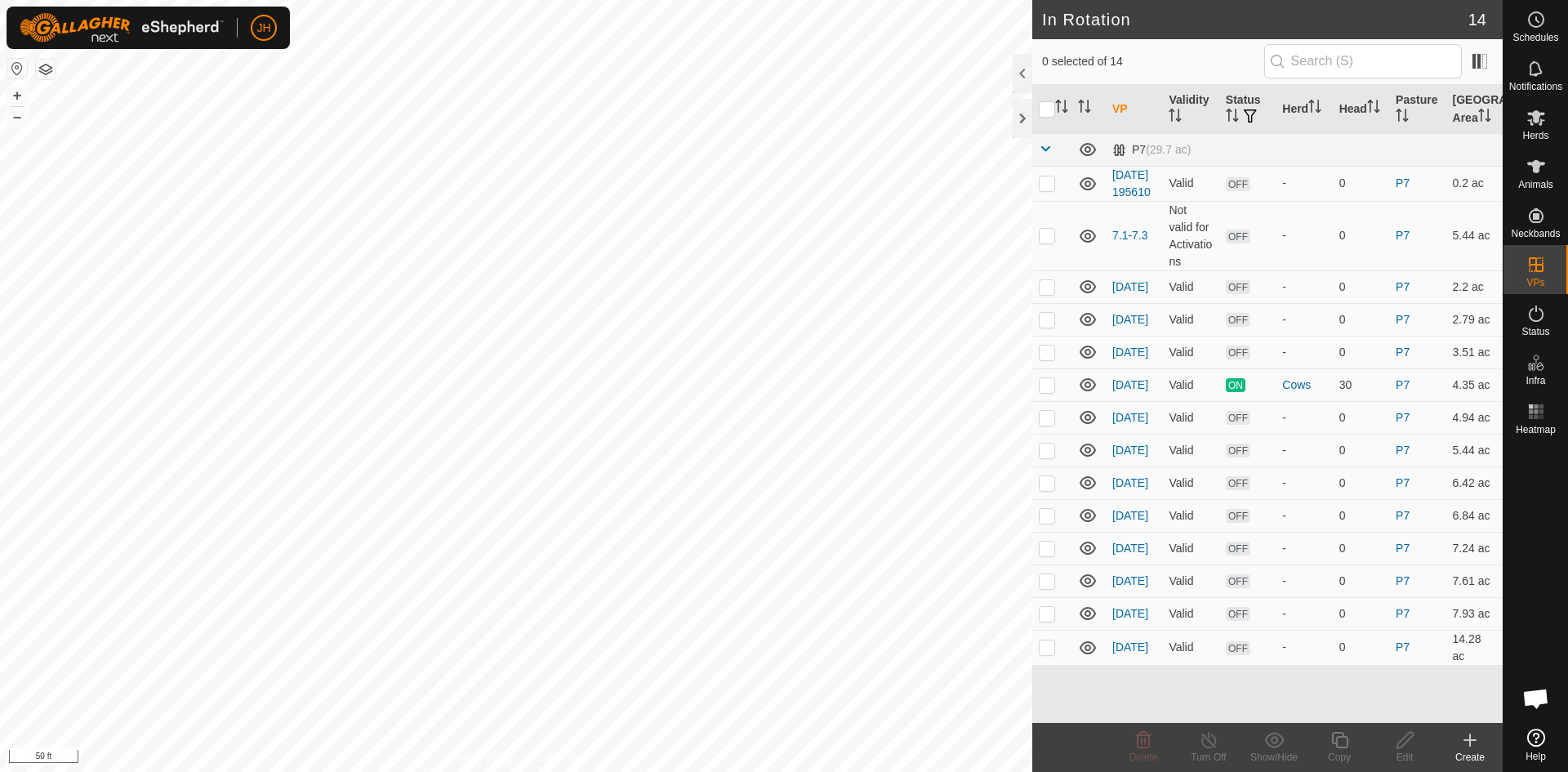
checkbox input "true"
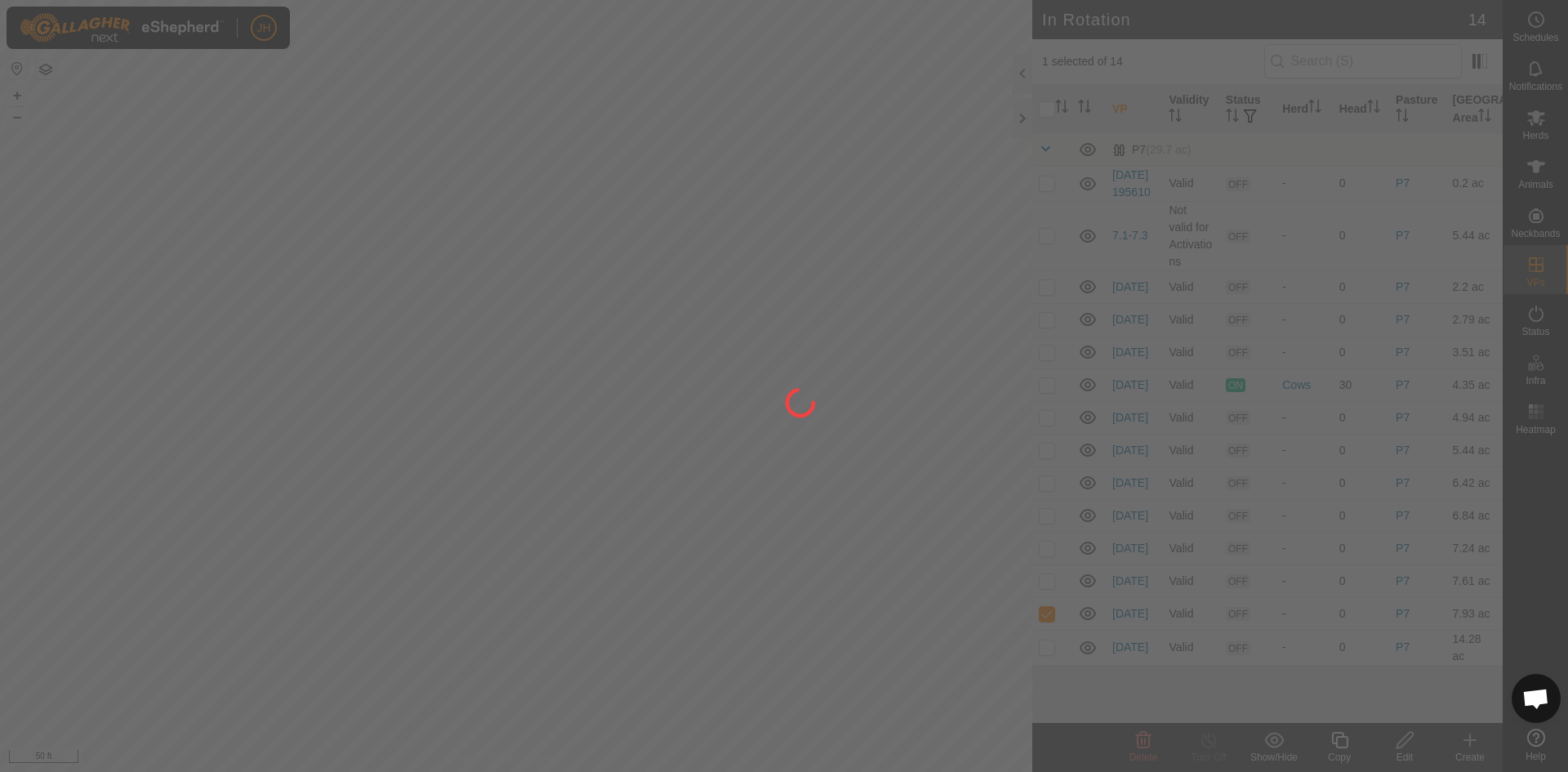
click at [1403, 745] on div at bounding box center [784, 386] width 1568 height 772
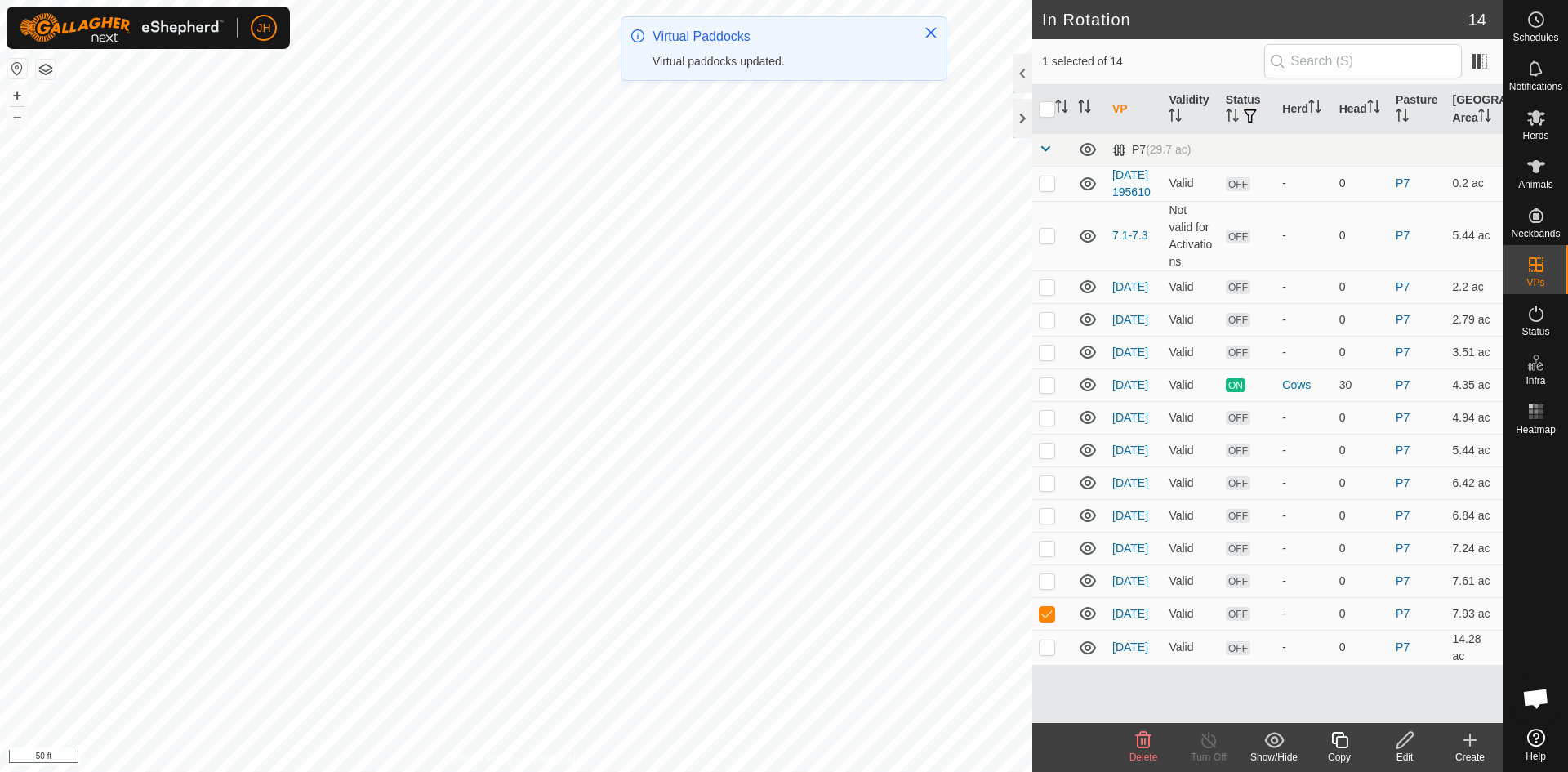
click at [1405, 752] on div "Edit" at bounding box center [1405, 756] width 66 height 15
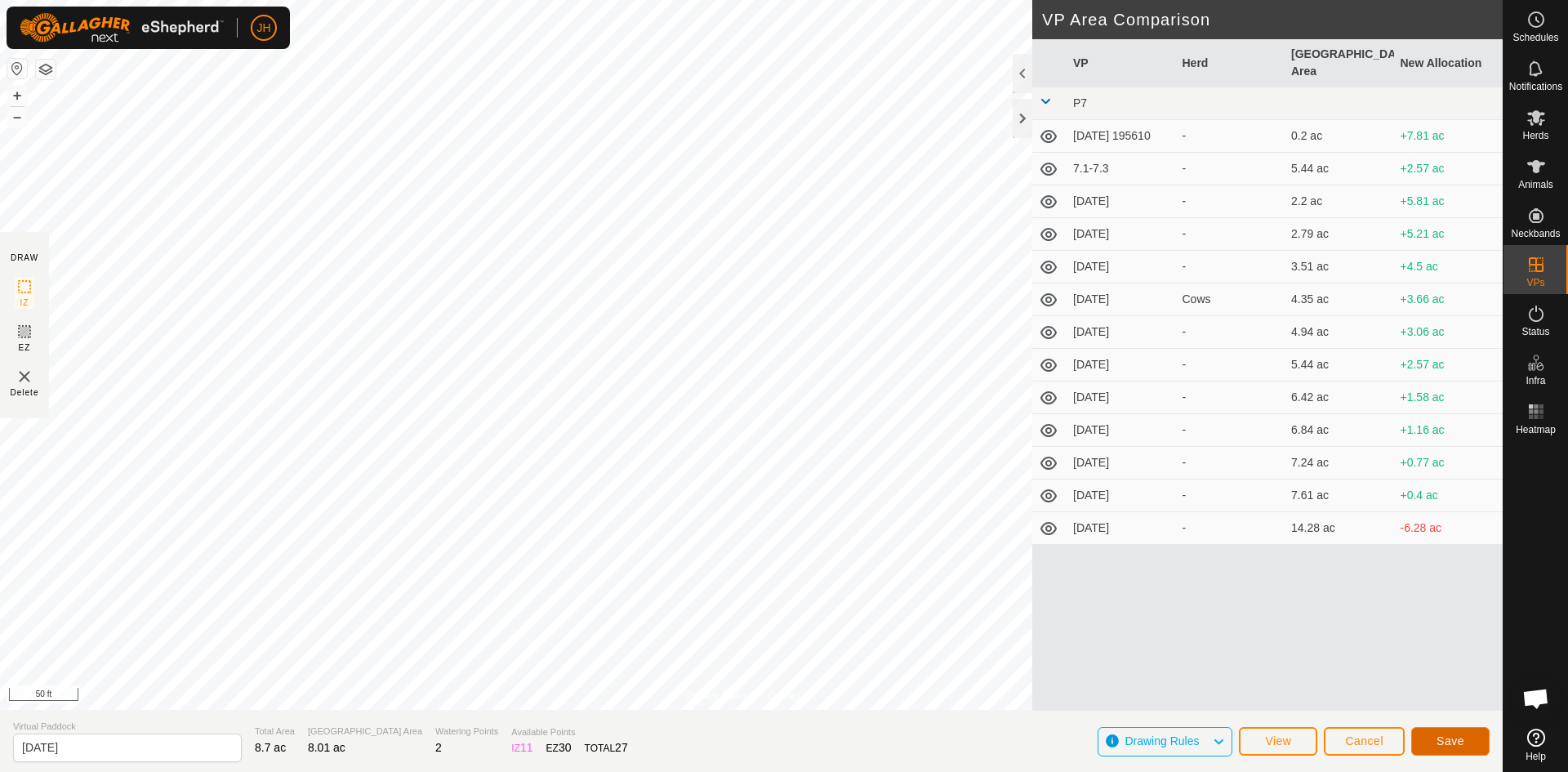
click at [1446, 739] on span "Save" at bounding box center [1451, 740] width 28 height 13
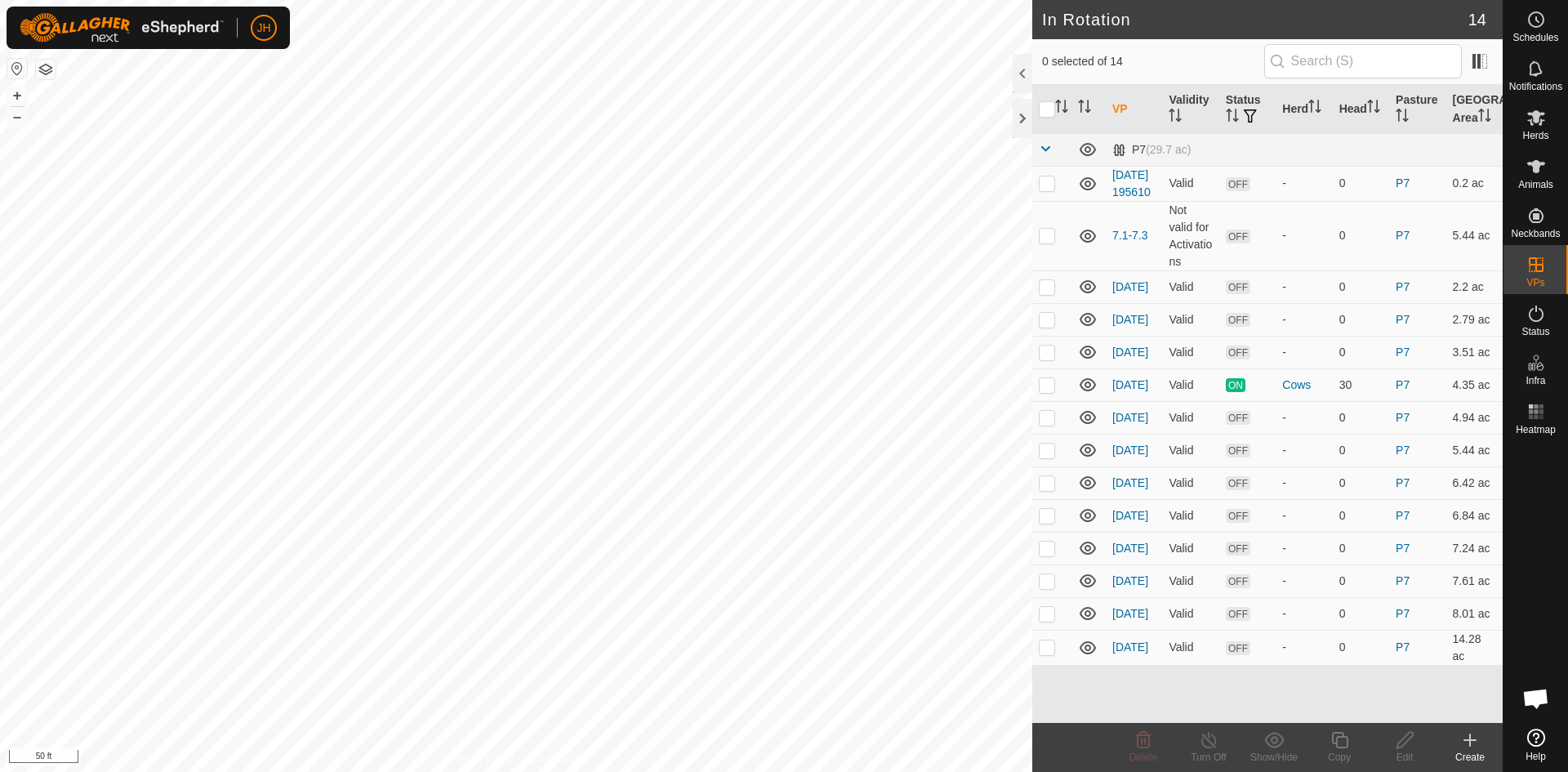
checkbox input "true"
click at [1410, 747] on icon at bounding box center [1405, 740] width 20 height 19
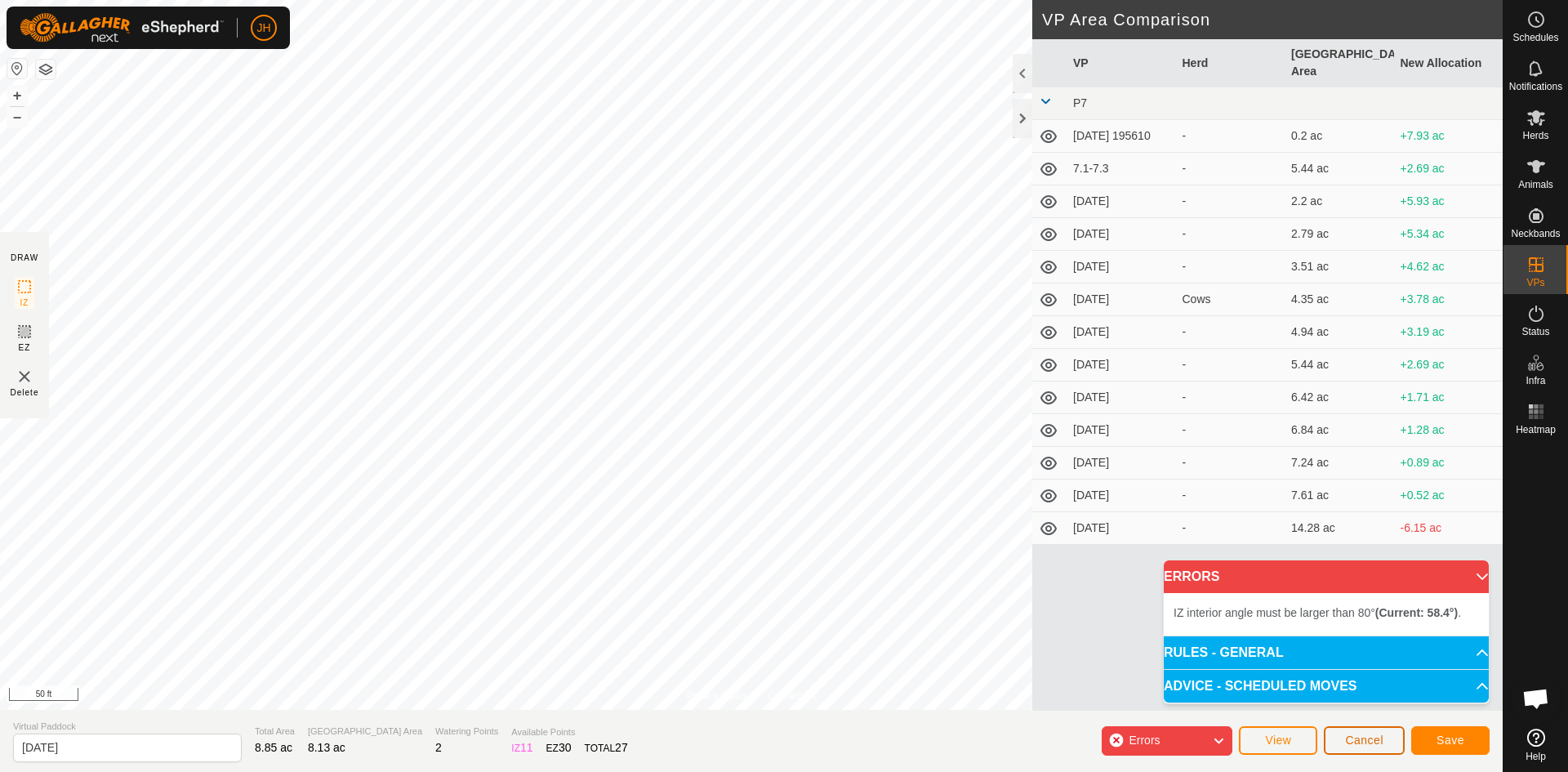
click at [1379, 743] on span "Cancel" at bounding box center [1365, 740] width 39 height 13
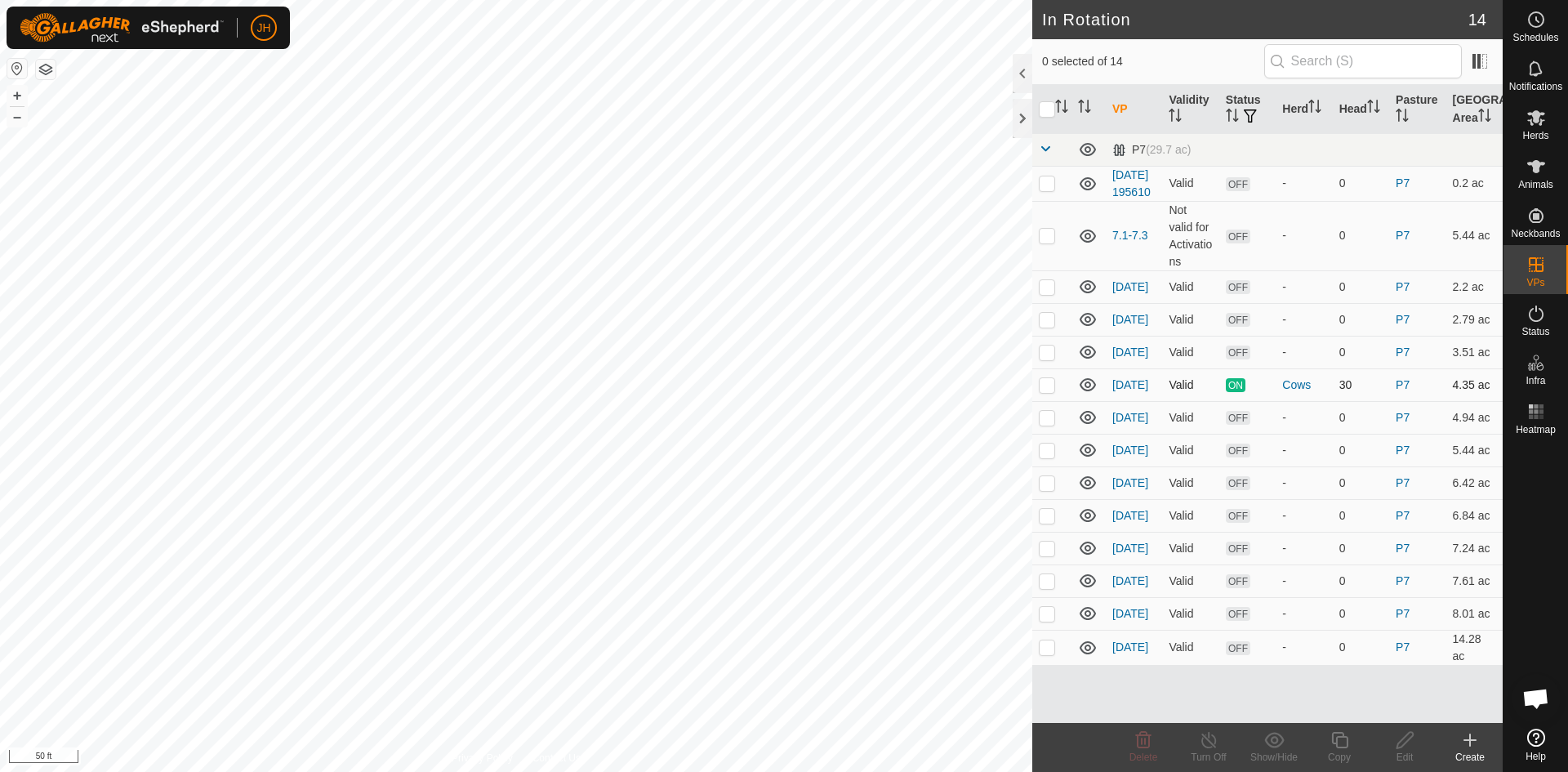
checkbox input "true"
click at [1348, 746] on icon at bounding box center [1339, 740] width 20 height 19
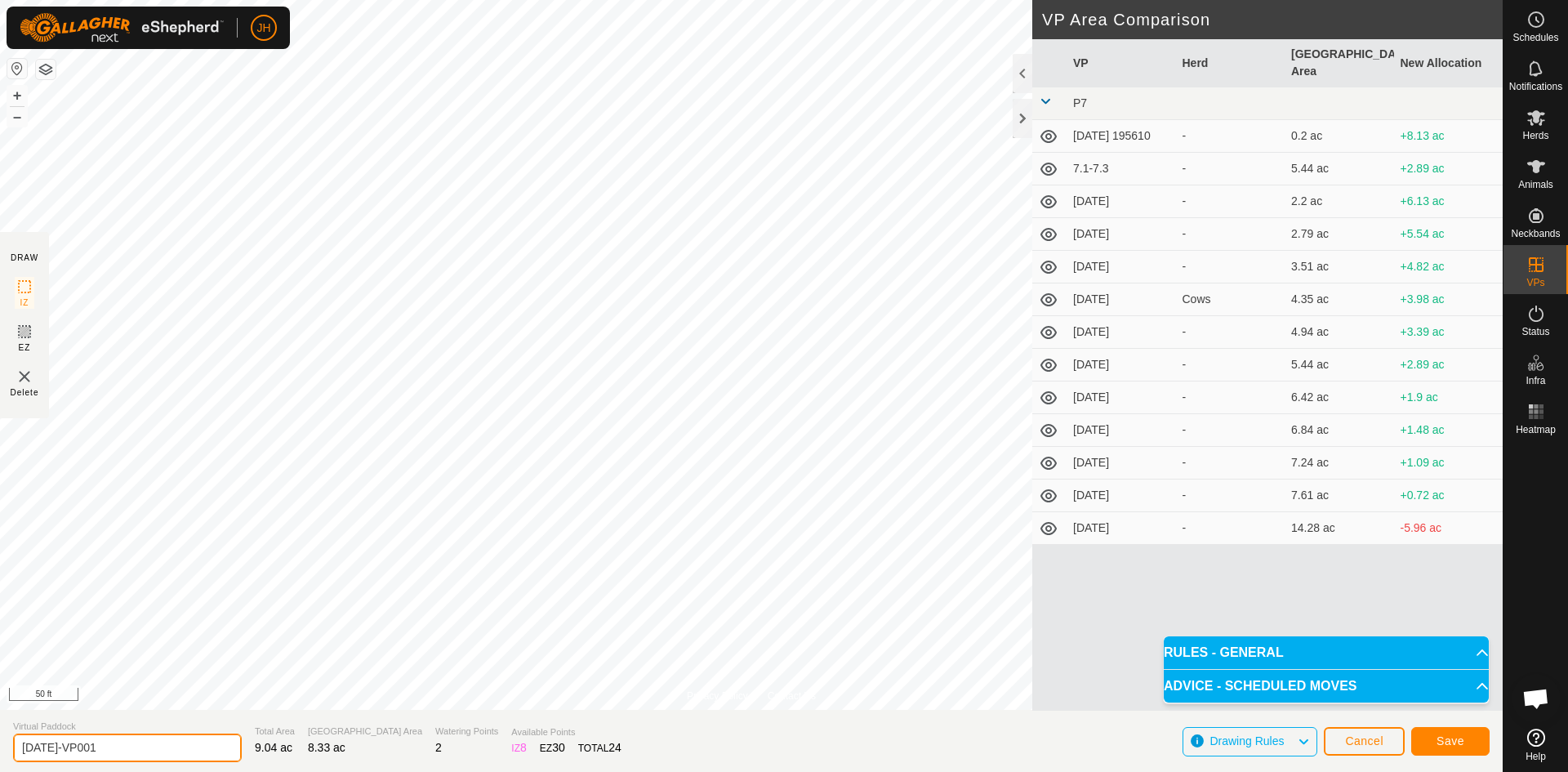
drag, startPoint x: 108, startPoint y: 750, endPoint x: 50, endPoint y: 749, distance: 58.0
click at [50, 749] on input "7.5.11-VP001" at bounding box center [127, 747] width 229 height 29
type input "[DATE]"
click at [1458, 749] on button "Save" at bounding box center [1450, 740] width 78 height 29
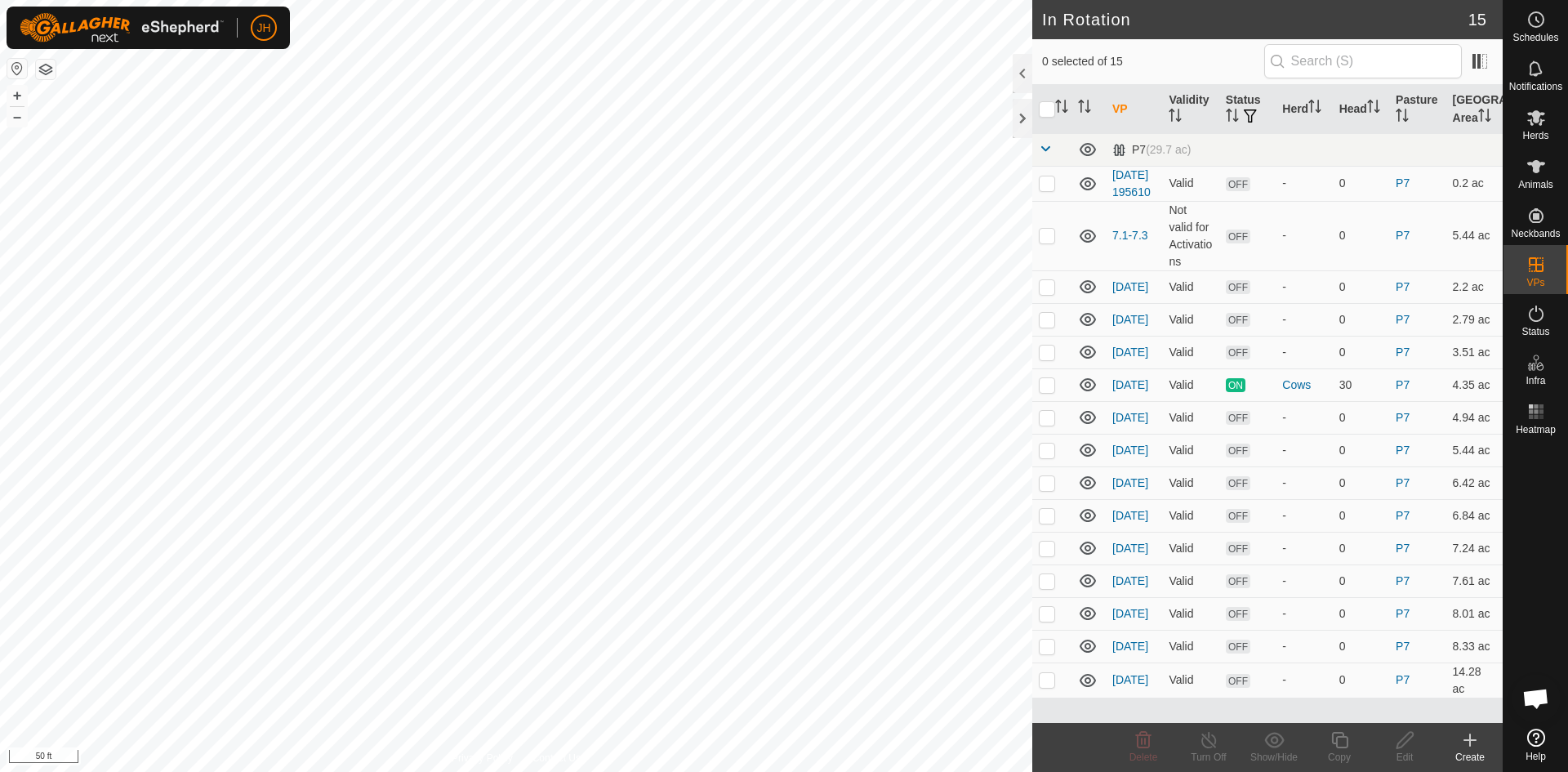
checkbox input "true"
click at [1402, 747] on icon at bounding box center [1405, 740] width 20 height 19
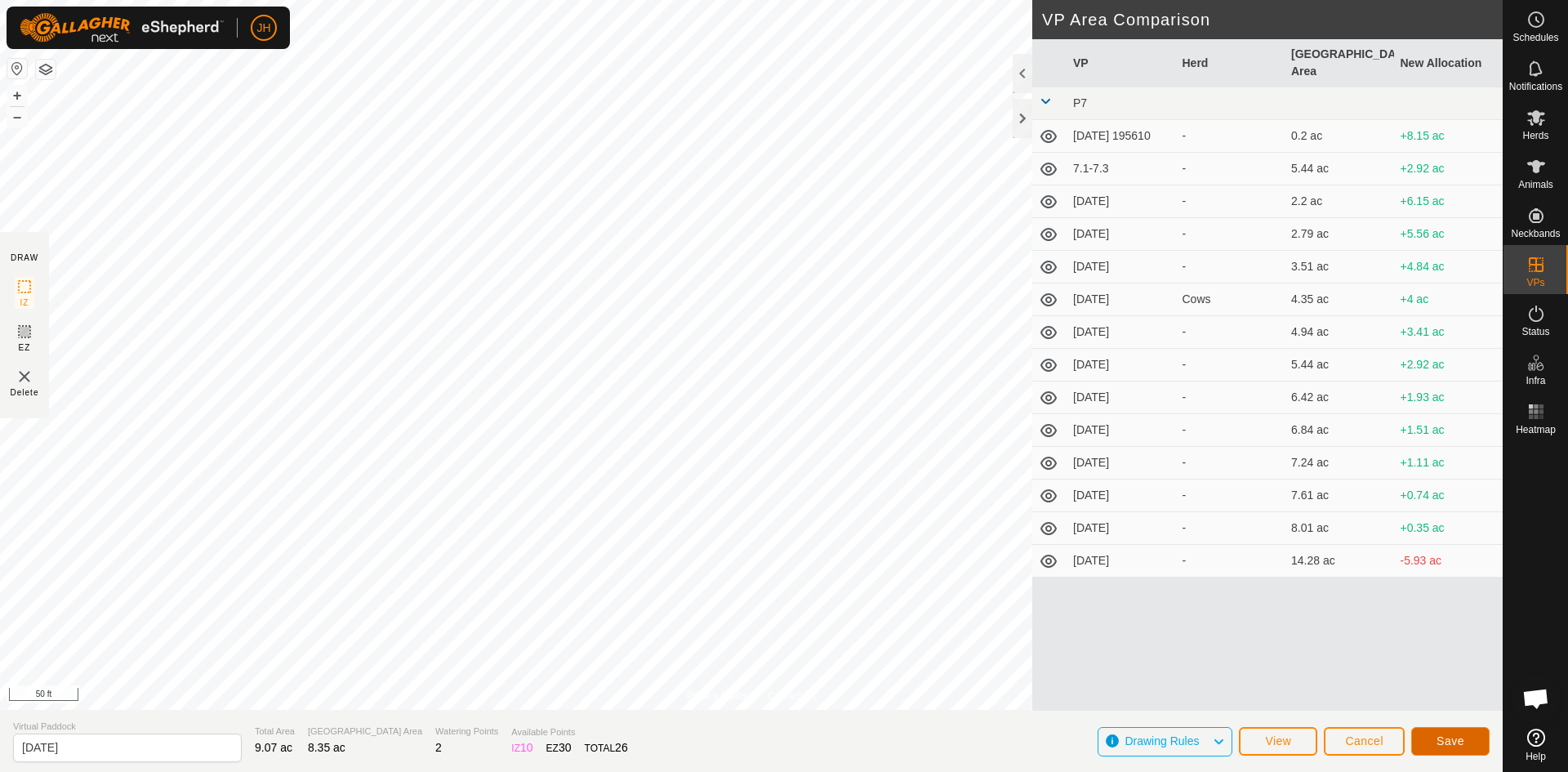
click at [1443, 747] on button "Save" at bounding box center [1450, 740] width 78 height 29
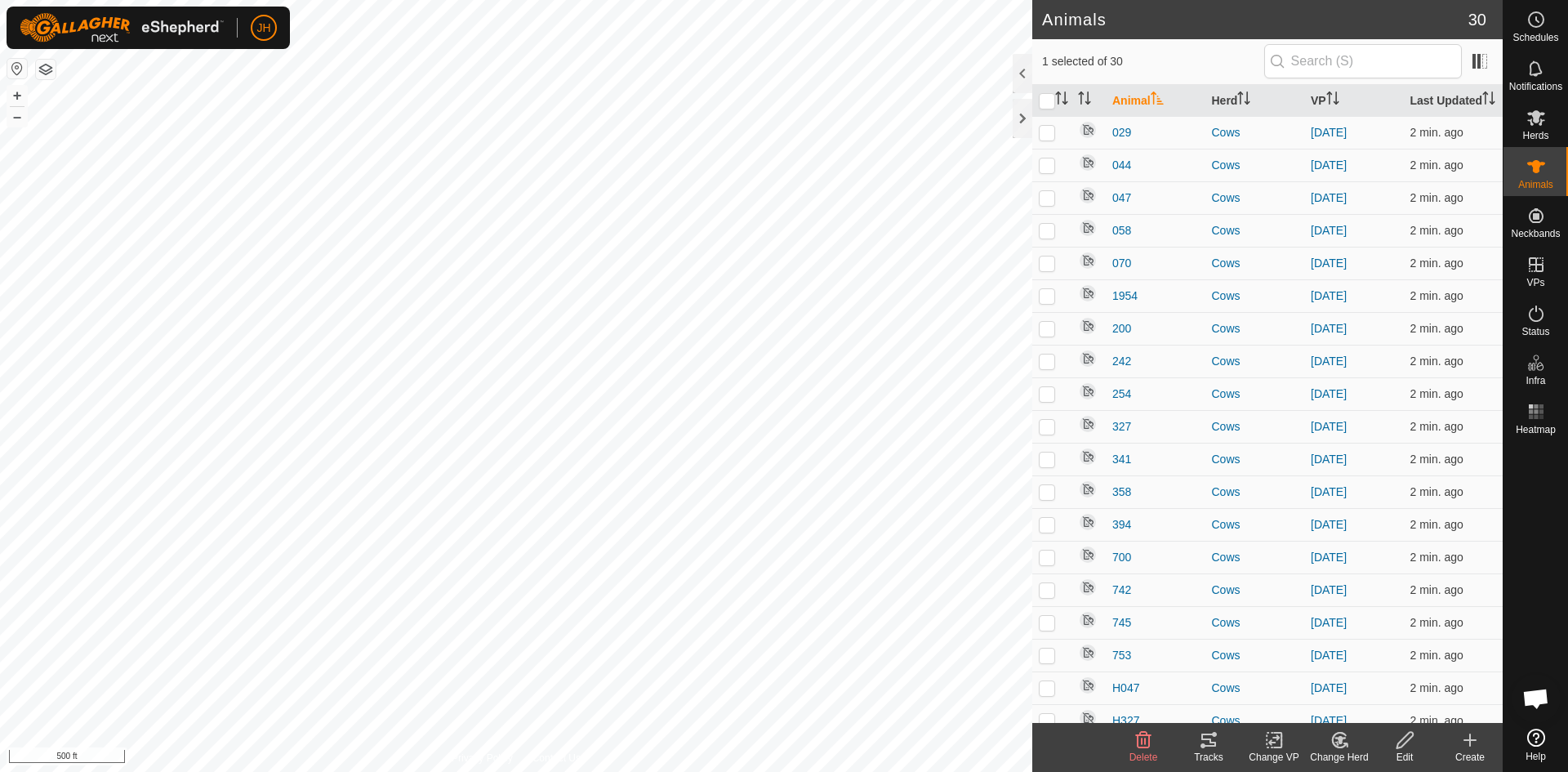
click at [1203, 747] on icon at bounding box center [1203, 746] width 5 height 5
checkbox input "true"
